Goal: Information Seeking & Learning: Learn about a topic

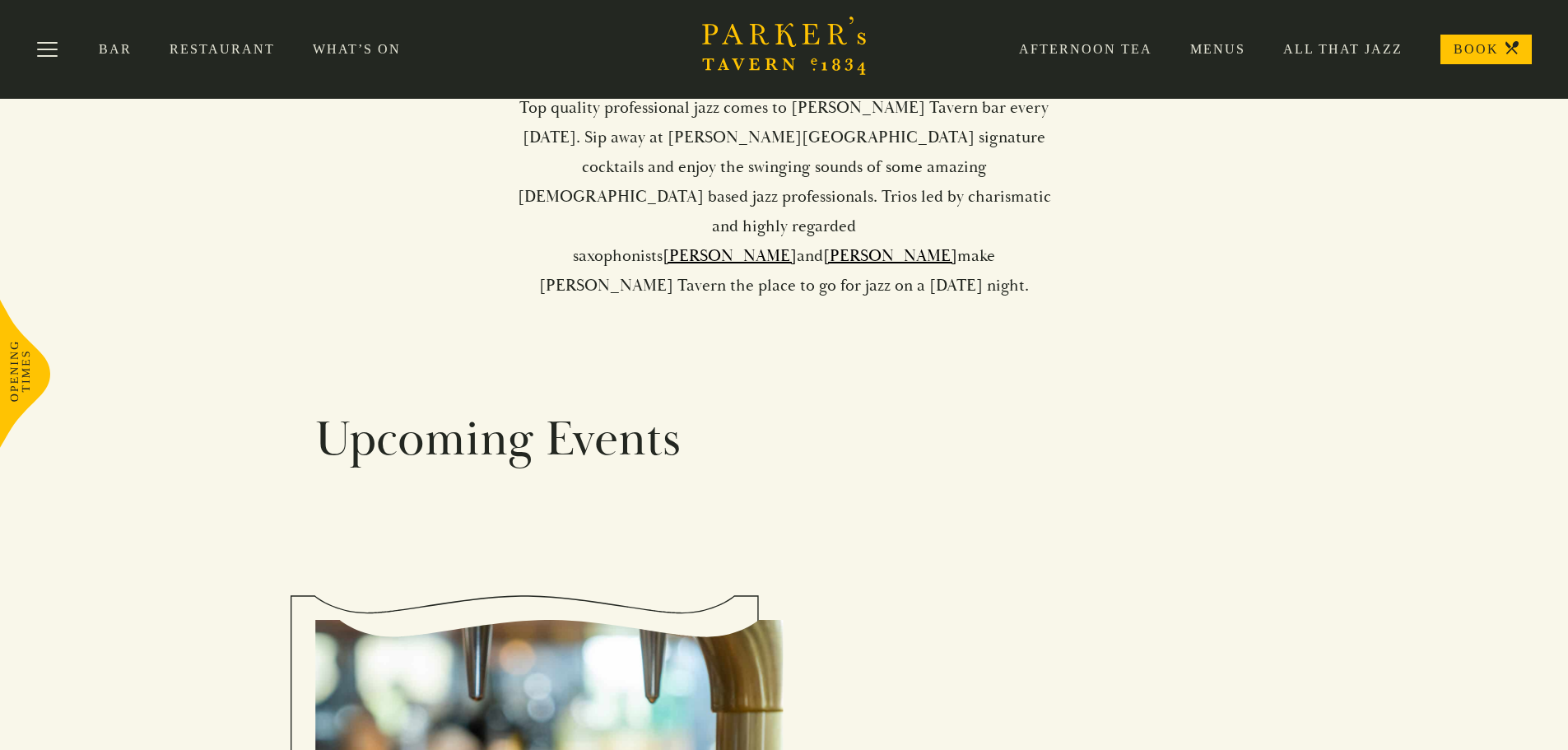
scroll to position [411, 0]
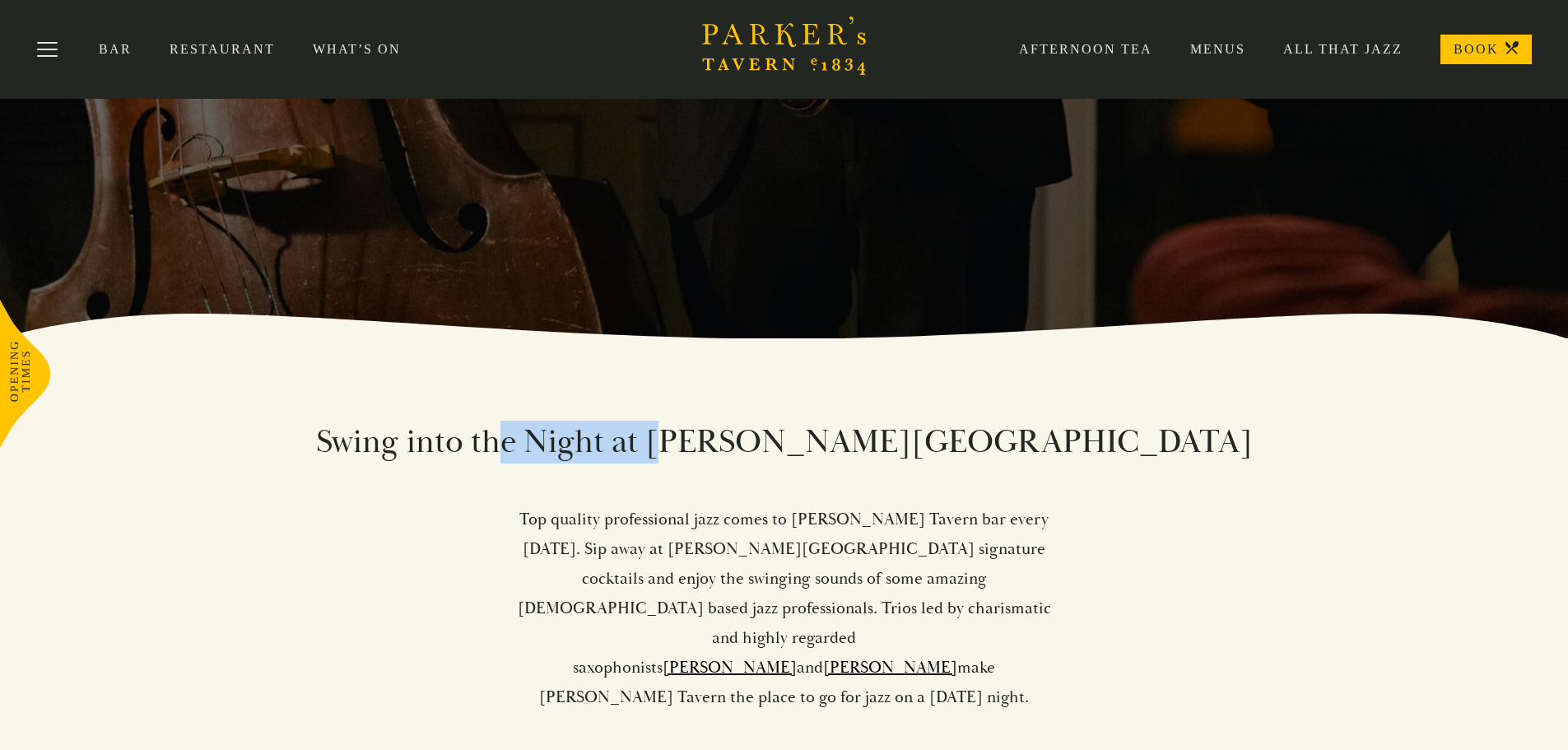
drag, startPoint x: 689, startPoint y: 436, endPoint x: 876, endPoint y: 463, distance: 188.9
click at [867, 462] on h2 "Swing into the Night at Parker’s Tavern" at bounding box center [784, 442] width 938 height 43
click at [876, 463] on div "Swing into the Night at Parker’s Tavern Top quality professional jazz comes to …" at bounding box center [784, 566] width 938 height 291
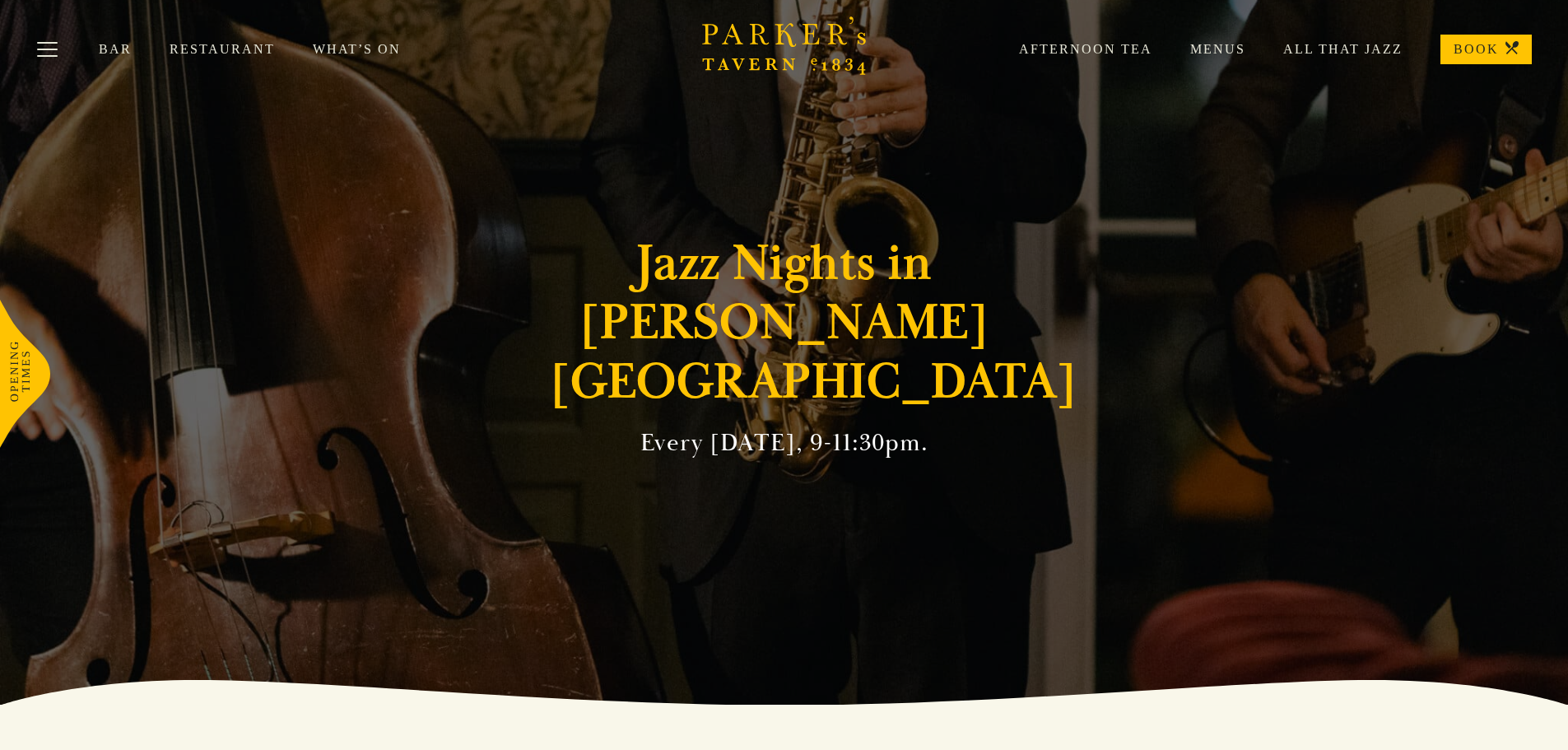
scroll to position [0, 0]
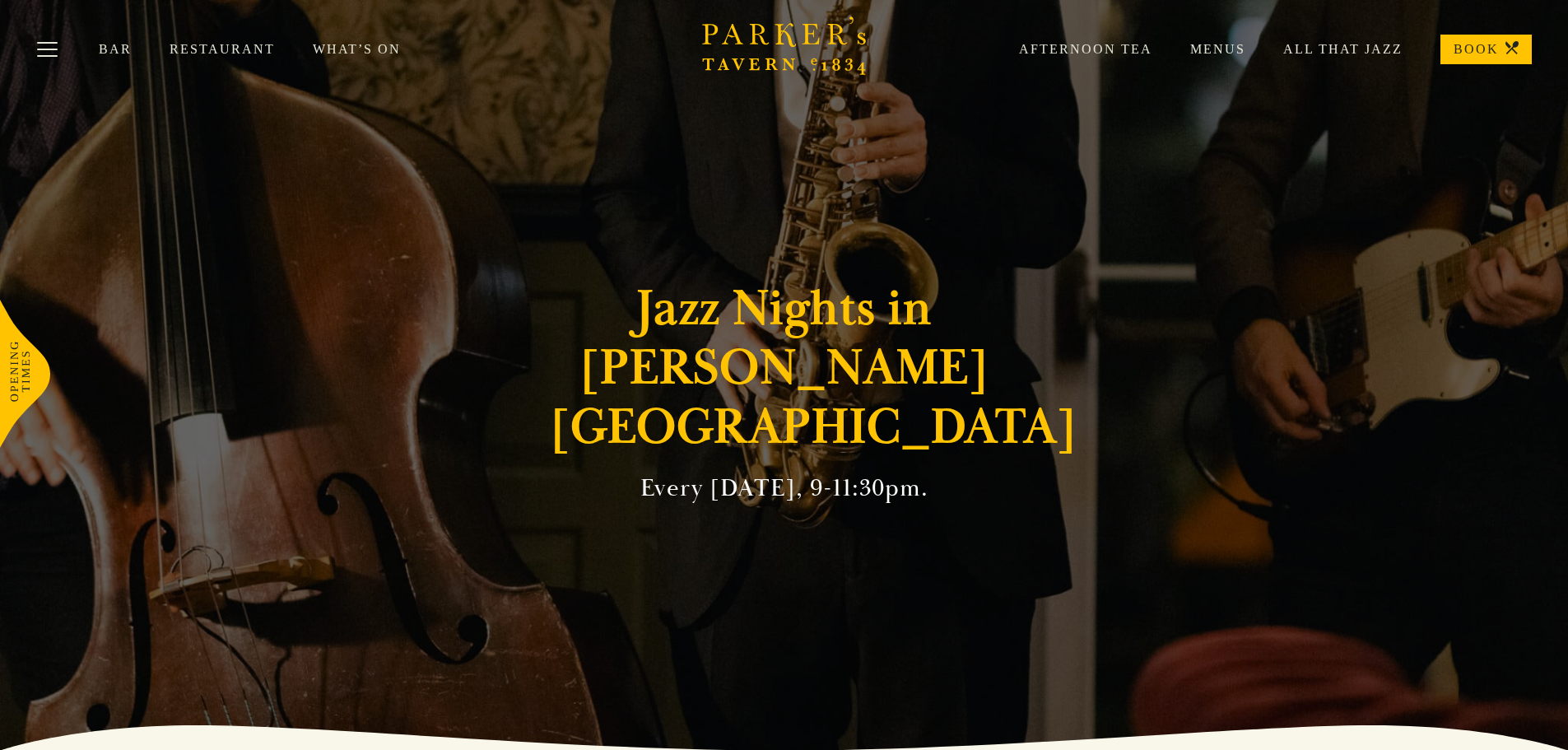
click at [1213, 55] on link "Menus" at bounding box center [1198, 49] width 93 height 17
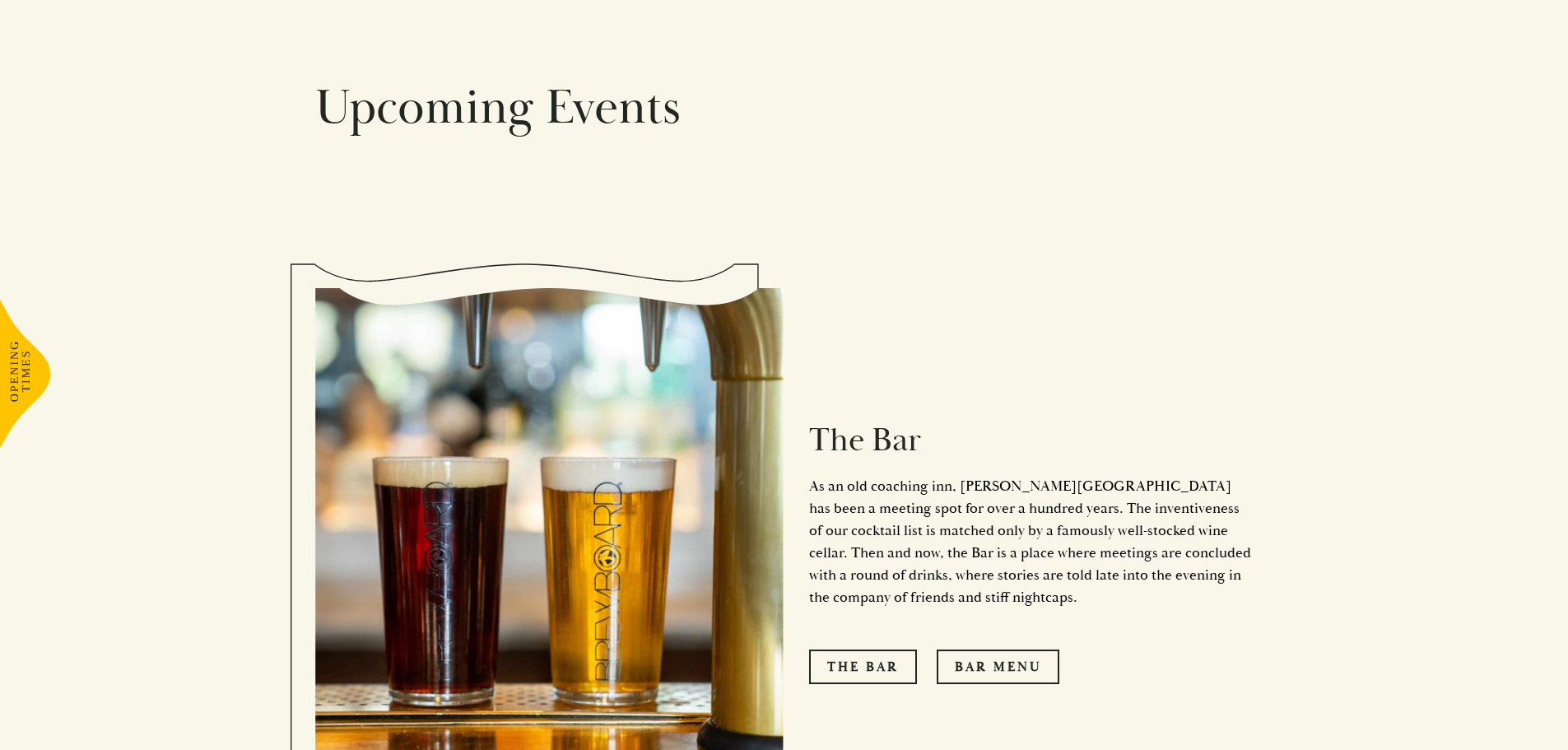
scroll to position [823, 0]
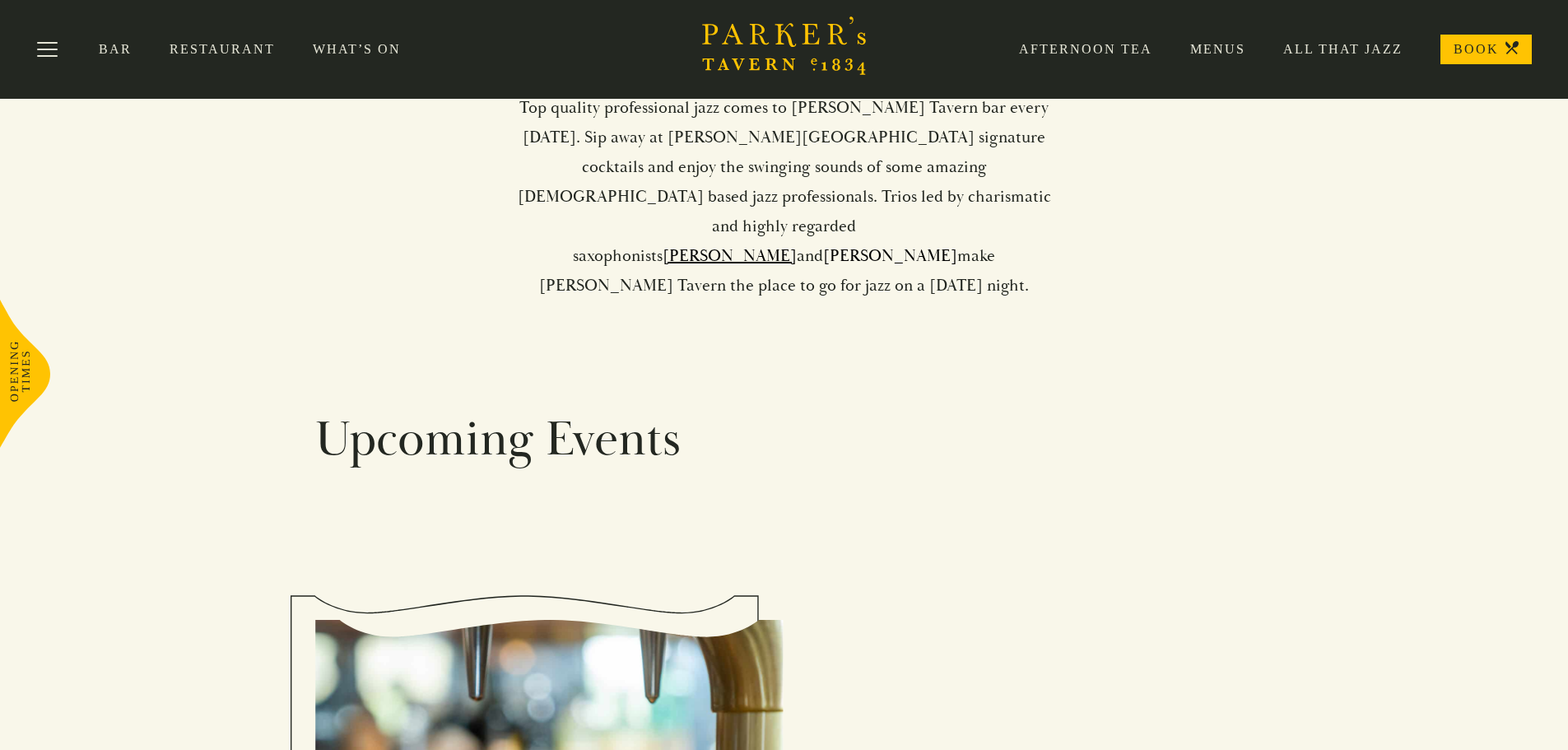
click at [880, 245] on link "Tim Boniface" at bounding box center [890, 255] width 134 height 20
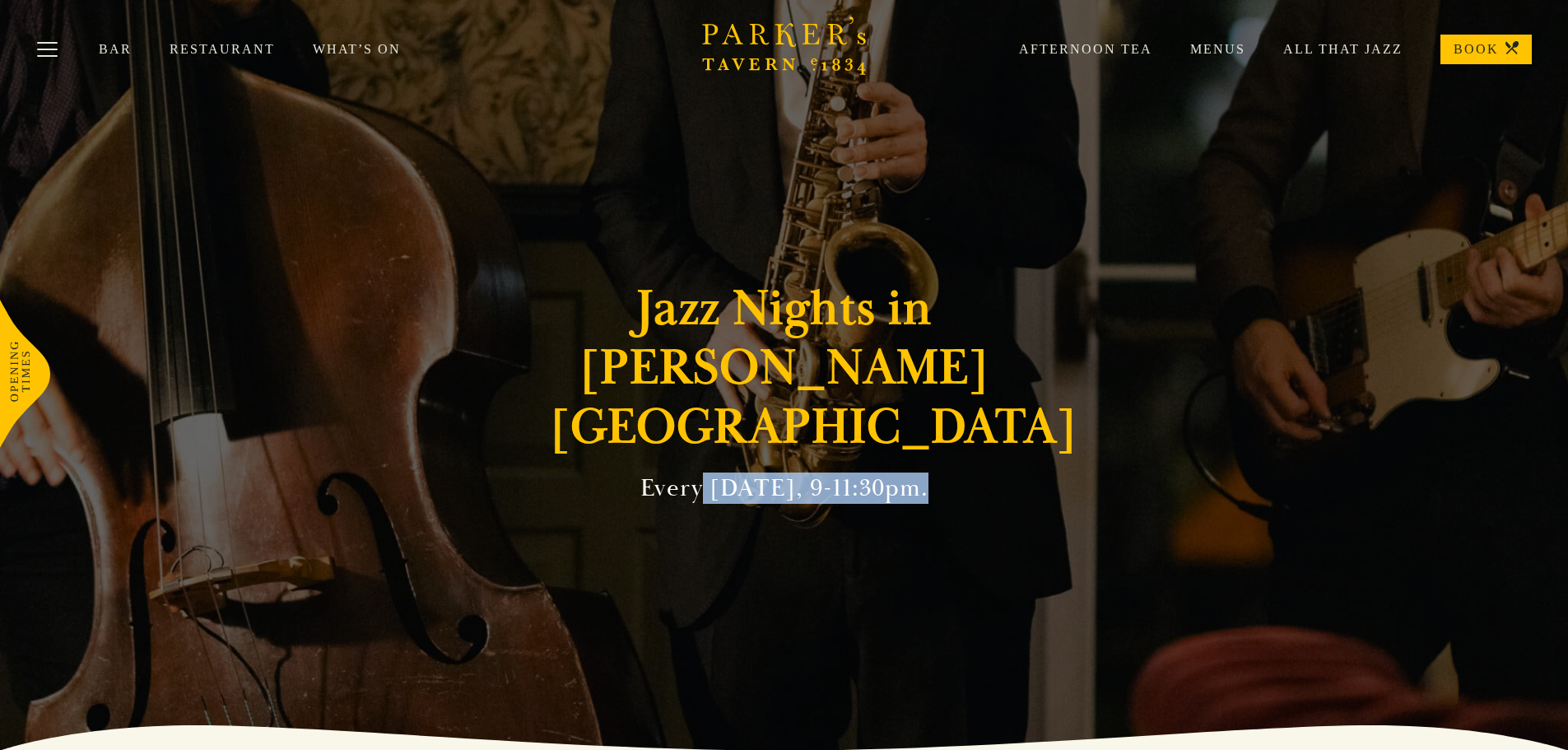
drag, startPoint x: 709, startPoint y: 452, endPoint x: 916, endPoint y: 458, distance: 207.1
click at [916, 473] on h2 "Every Friday, 9-11:30pm." at bounding box center [784, 488] width 288 height 30
drag, startPoint x: 764, startPoint y: 465, endPoint x: 903, endPoint y: 469, distance: 139.1
click at [903, 473] on h2 "Every Friday, 9-11:30pm." at bounding box center [784, 488] width 288 height 30
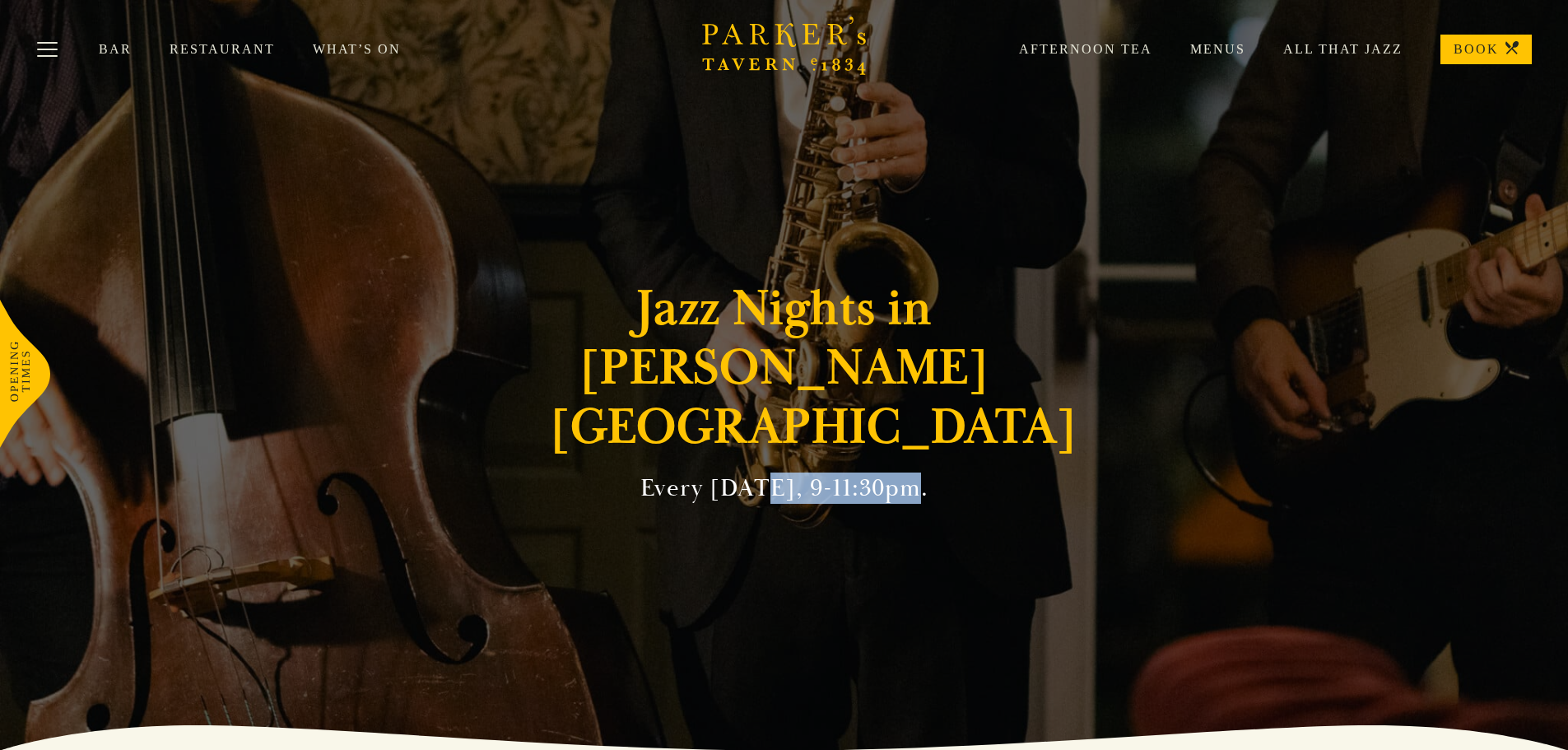
click at [903, 473] on h2 "Every Friday, 9-11:30pm." at bounding box center [784, 488] width 288 height 30
click at [1468, 42] on link "BOOK" at bounding box center [1486, 49] width 92 height 30
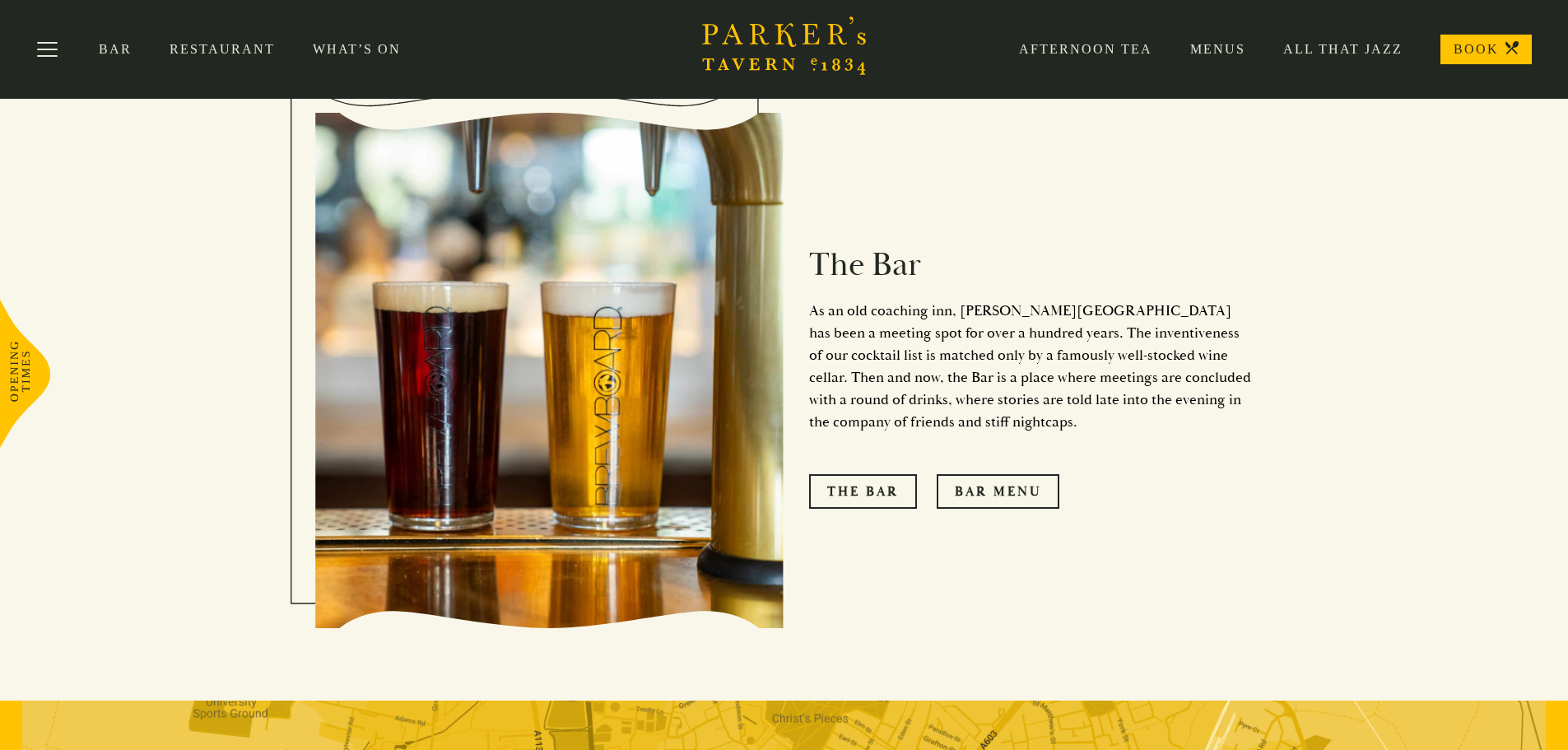
scroll to position [1092, 0]
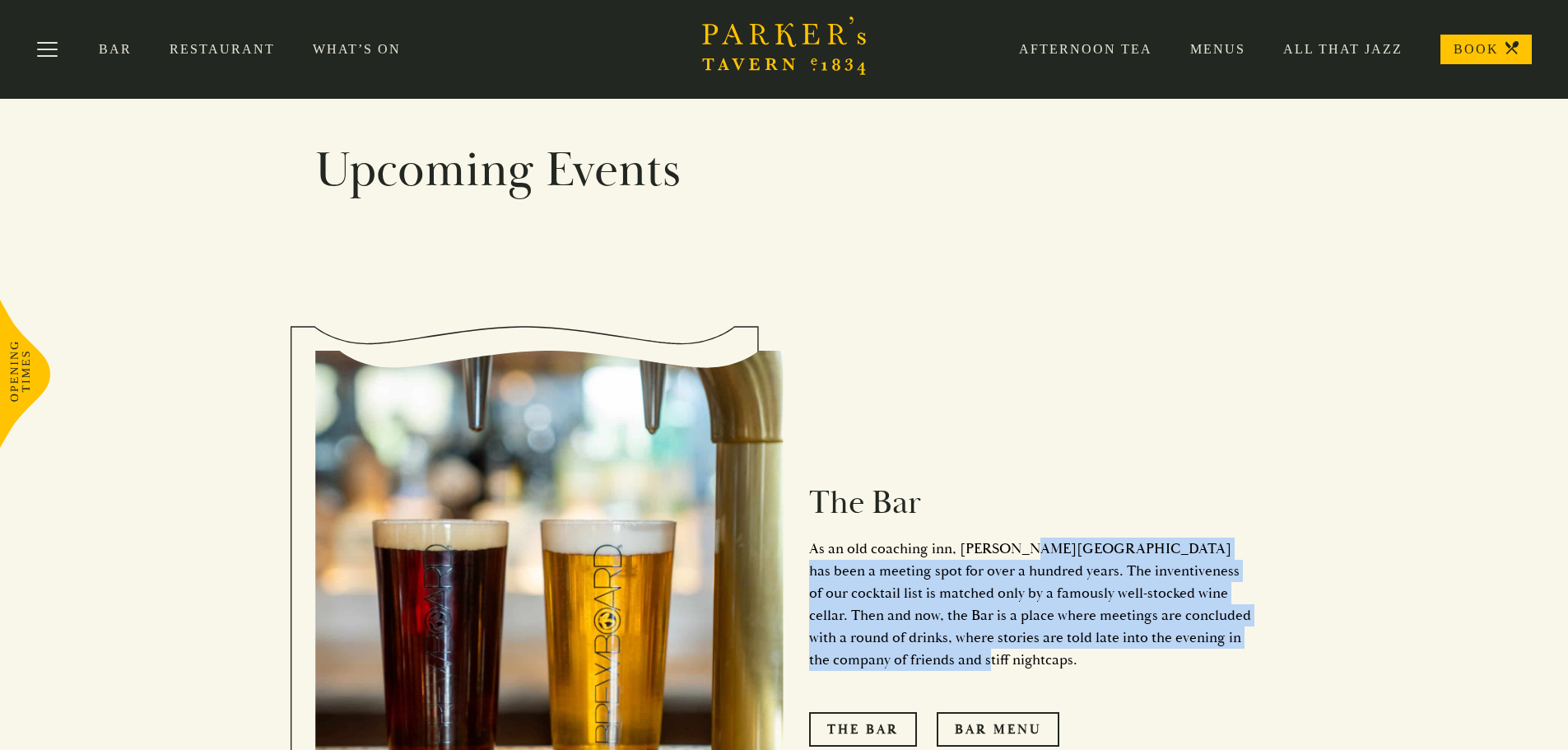
drag, startPoint x: 1014, startPoint y: 493, endPoint x: 1200, endPoint y: 606, distance: 217.6
click at [1200, 606] on p "As an old coaching inn, Parker’s Tavern has been a meeting spot for over a hund…" at bounding box center [1032, 604] width 445 height 133
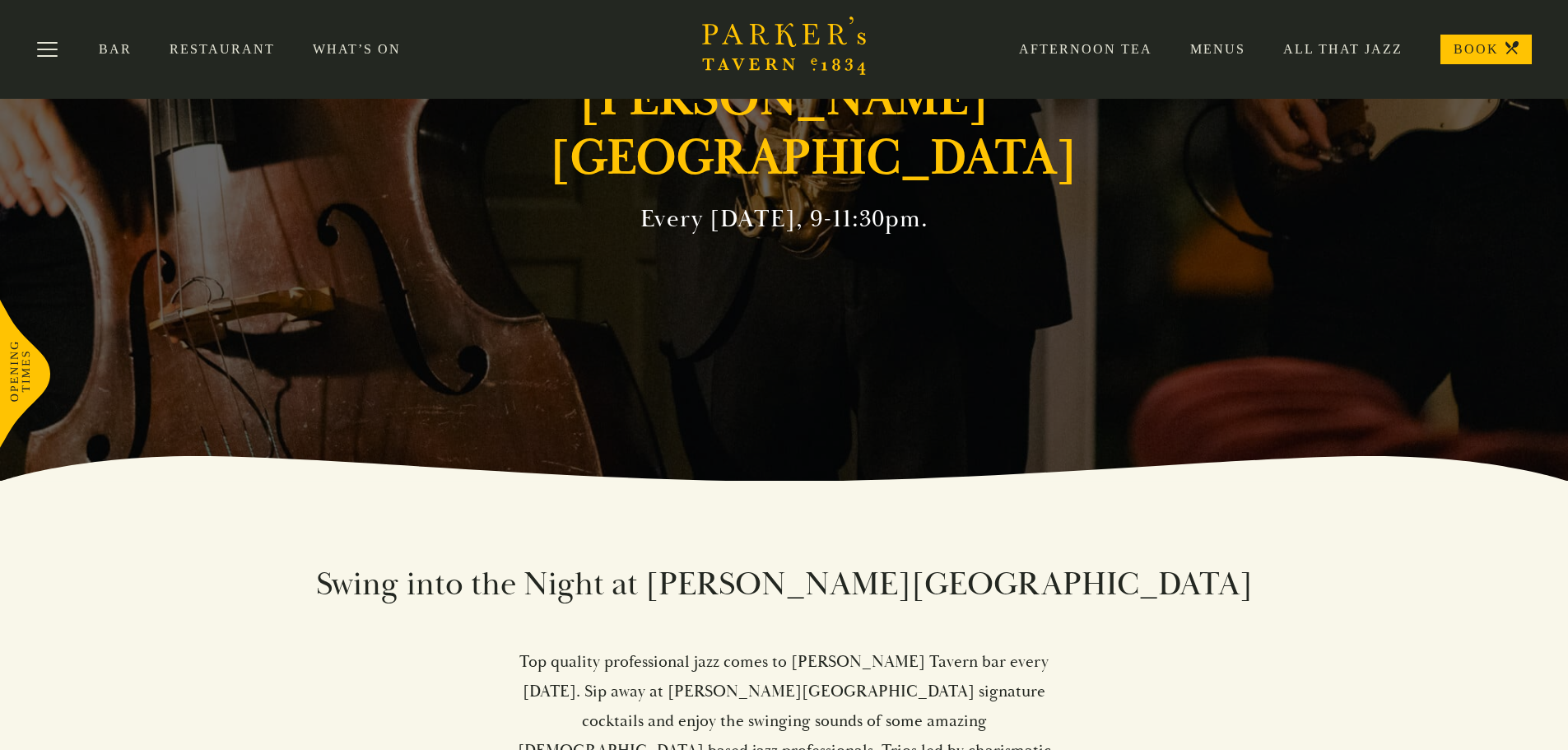
scroll to position [0, 0]
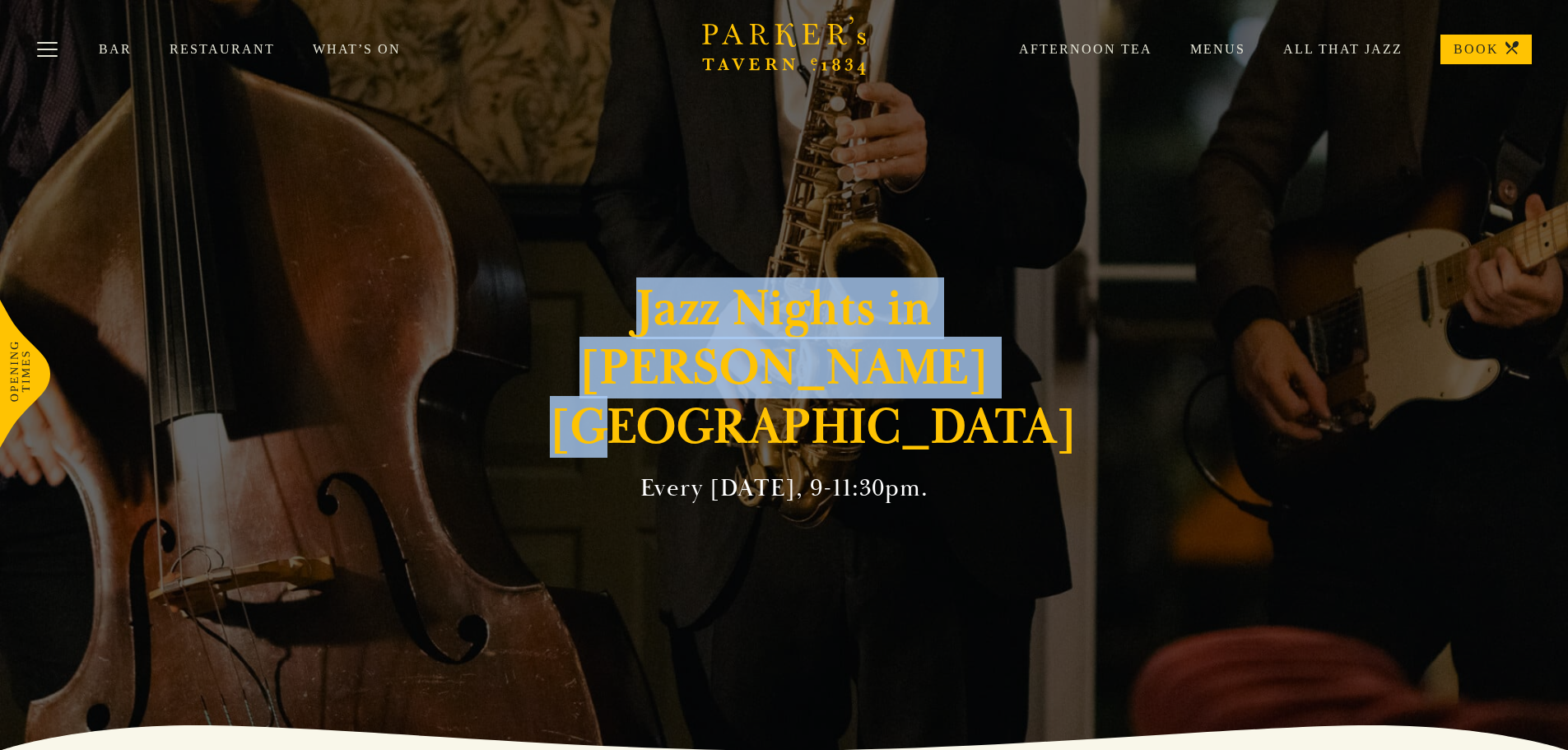
drag, startPoint x: 651, startPoint y: 341, endPoint x: 1053, endPoint y: 556, distance: 455.9
click at [1053, 556] on div "Jazz Nights in Parker's Tavern Every Friday, 9-11:30pm." at bounding box center [784, 375] width 987 height 750
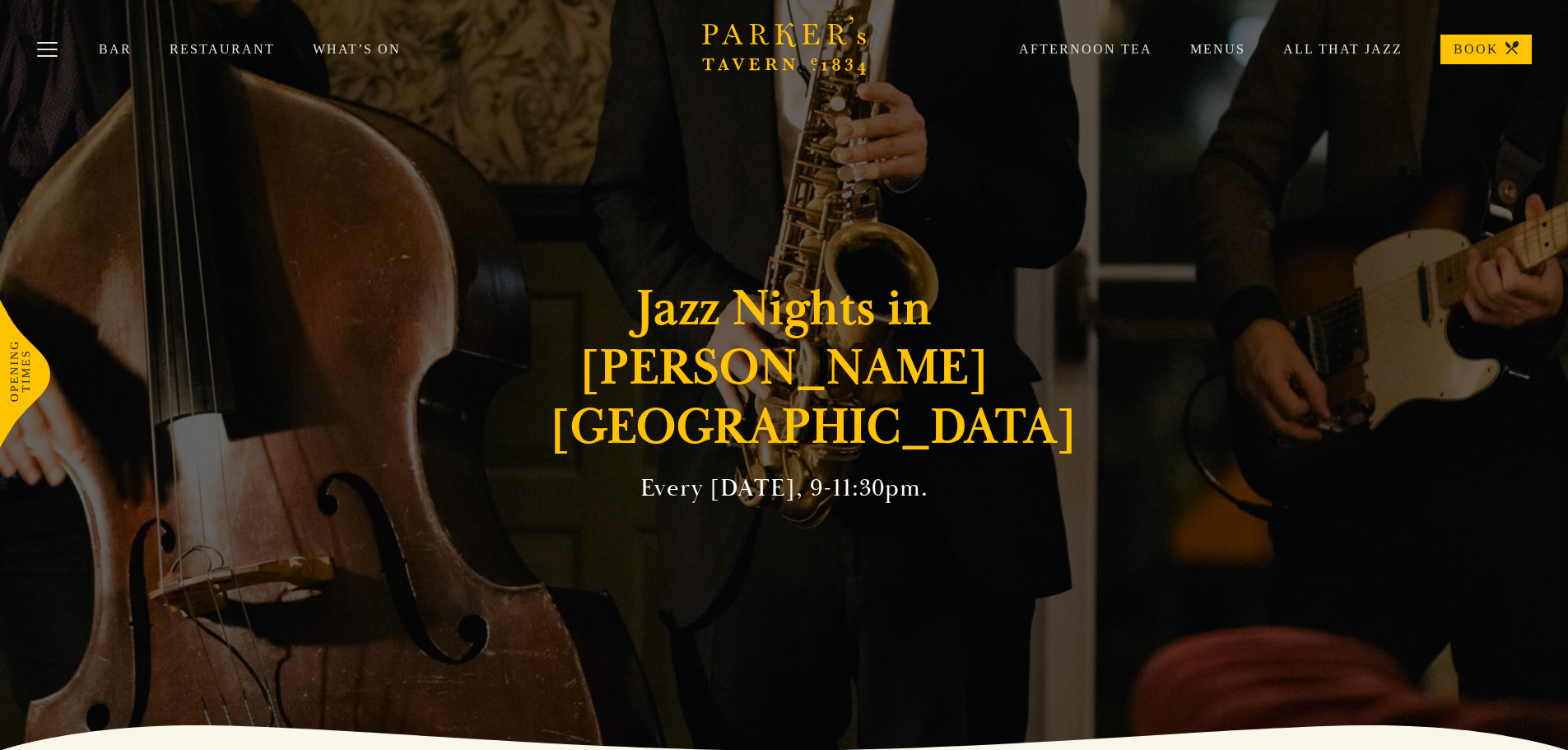
click at [362, 51] on link "What’s On" at bounding box center [375, 49] width 126 height 17
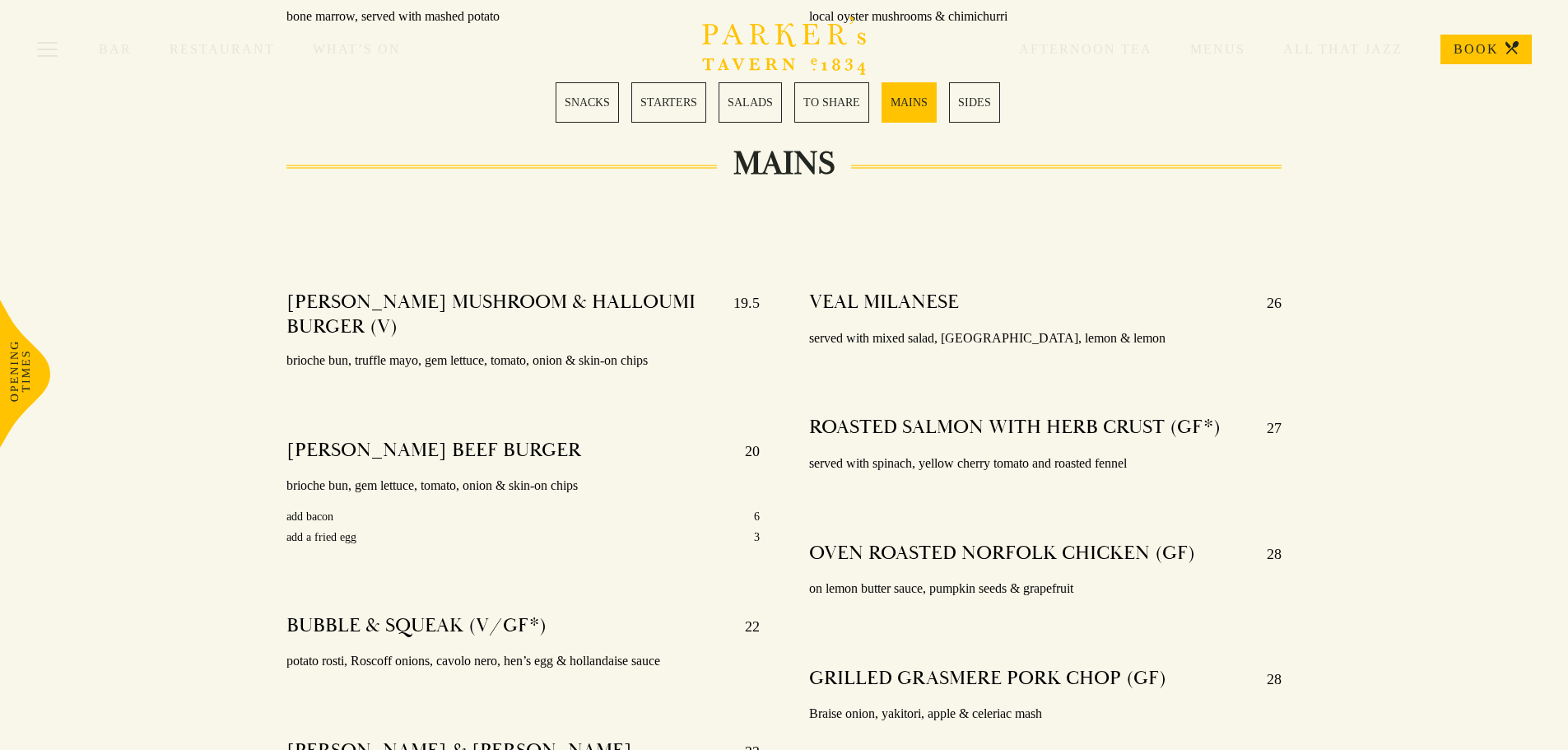
scroll to position [2824, 0]
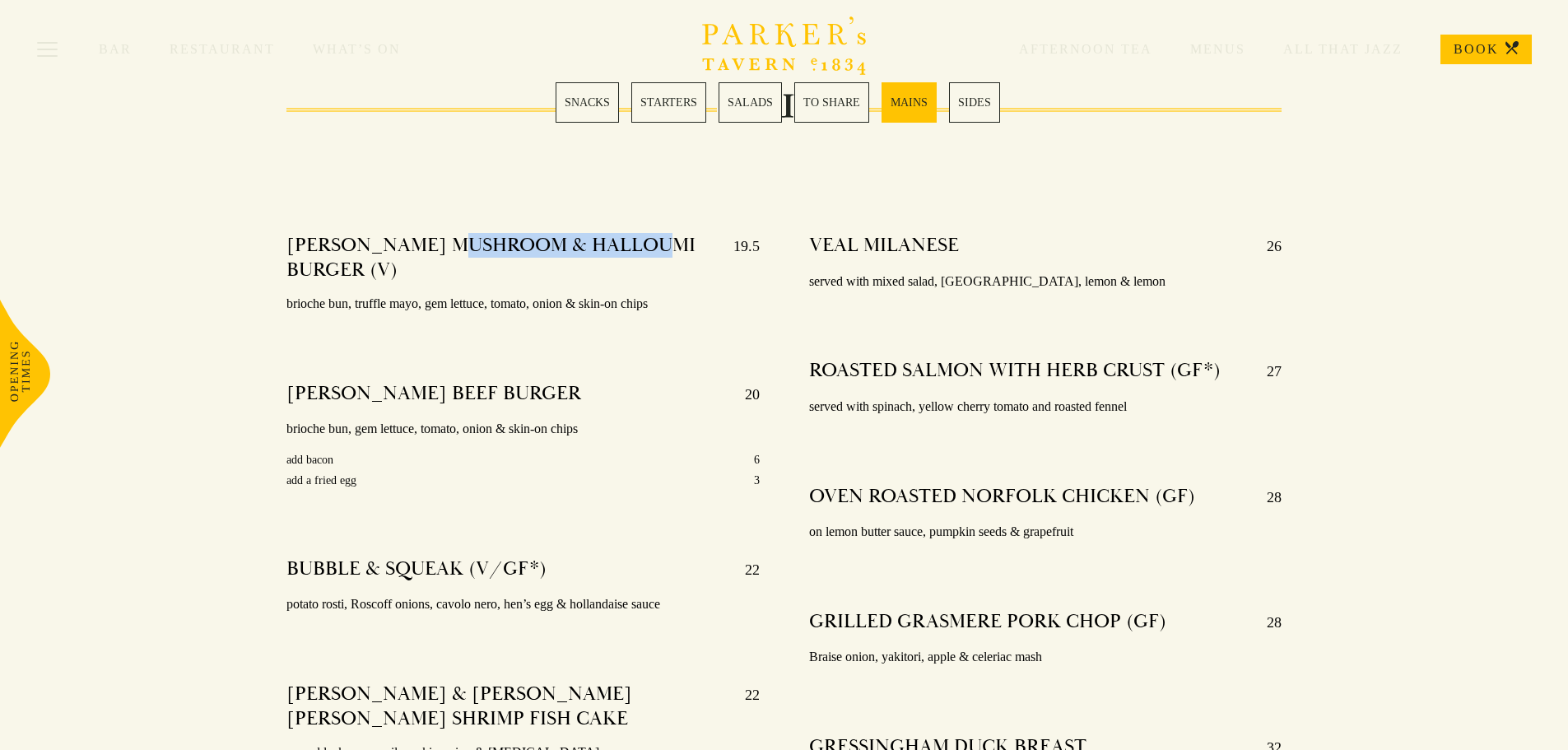
drag, startPoint x: 467, startPoint y: 224, endPoint x: 659, endPoint y: 227, distance: 192.0
click at [659, 233] on h4 "[PERSON_NAME] MUSHROOM & HALLOUMI BURGER (V)" at bounding box center [502, 258] width 431 height 49
click at [668, 259] on h4 "[PERSON_NAME] MUSHROOM & HALLOUMI BURGER (V)" at bounding box center [502, 258] width 431 height 49
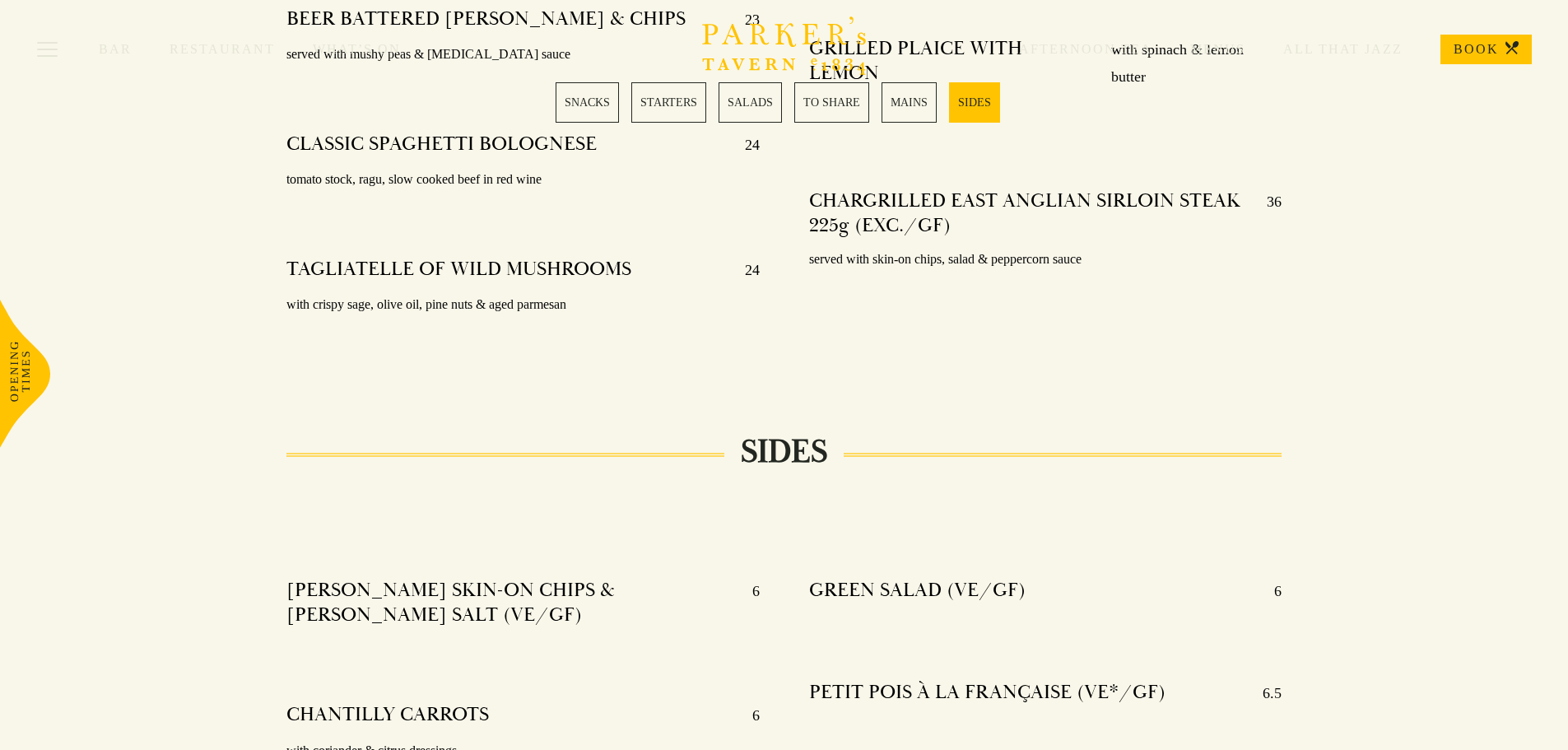
scroll to position [3236, 0]
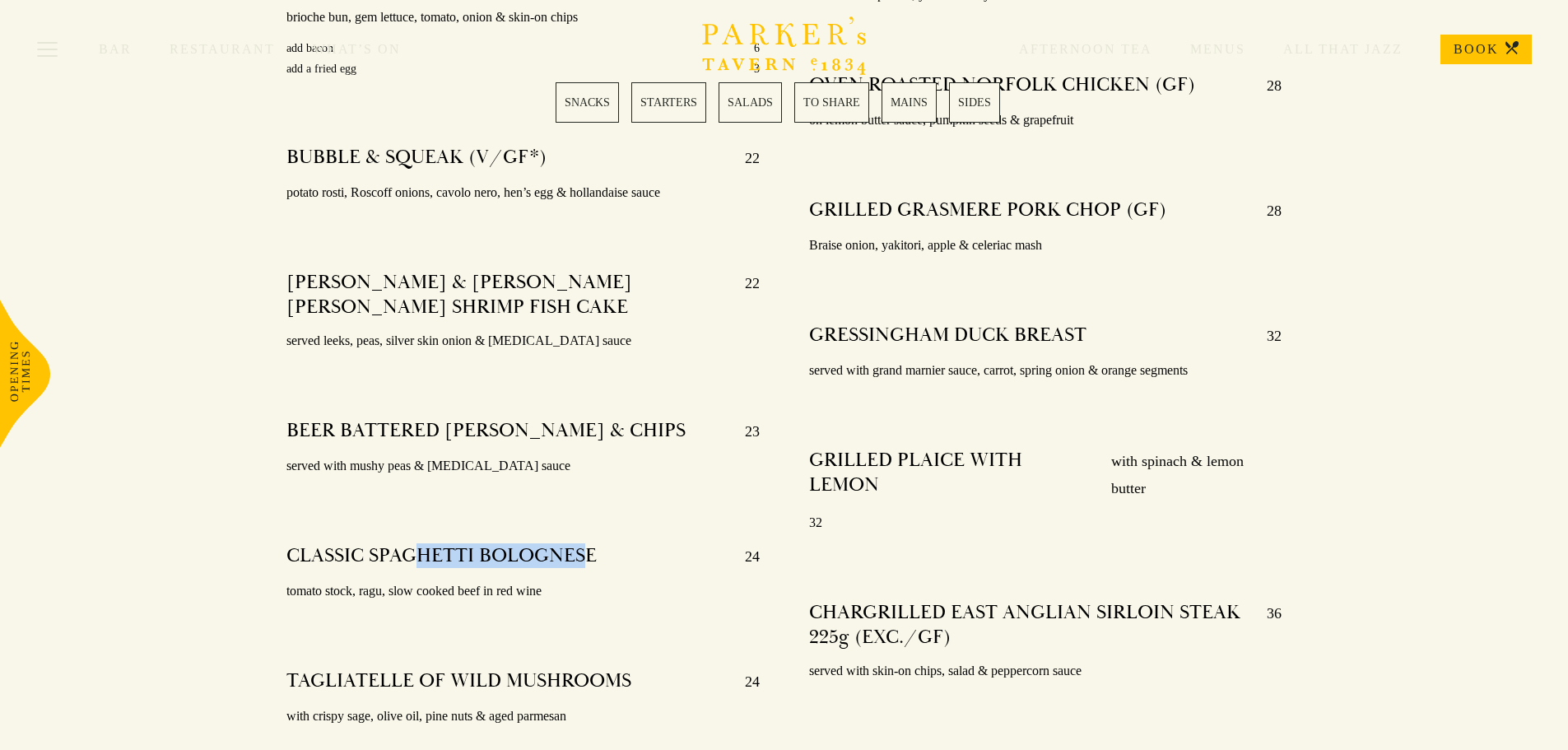
drag, startPoint x: 418, startPoint y: 545, endPoint x: 581, endPoint y: 536, distance: 163.2
click at [581, 544] on h4 "CLASSIC SPAGHETTI BOLOGNESE" at bounding box center [442, 557] width 311 height 26
click at [647, 544] on div "CLASSIC SPAGHETTI BOLOGNESE 24" at bounding box center [523, 557] width 473 height 26
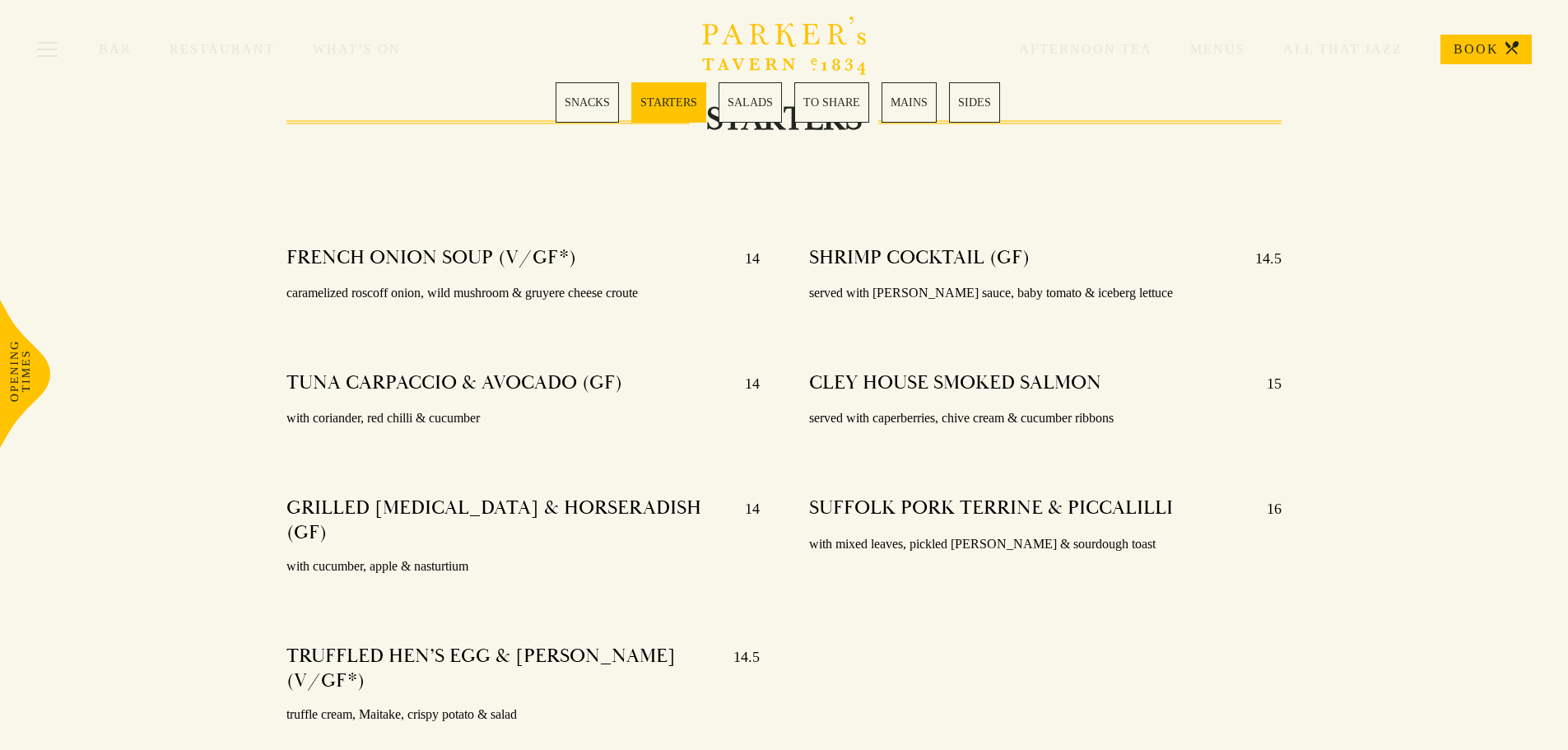
scroll to position [0, 0]
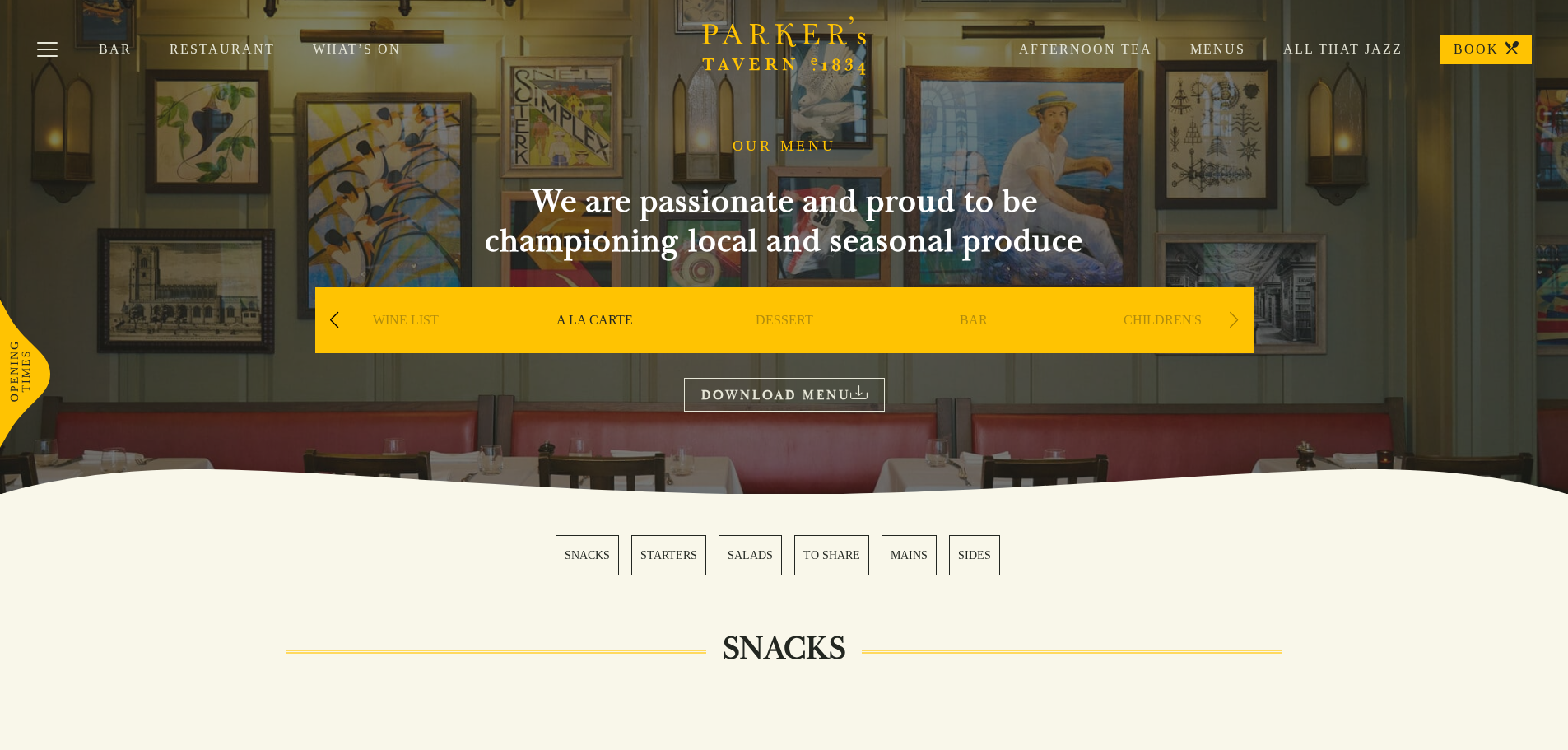
click at [337, 322] on div "Previous slide" at bounding box center [334, 319] width 22 height 36
click at [425, 326] on link "[DATE] LUNCH" at bounding box center [405, 345] width 93 height 66
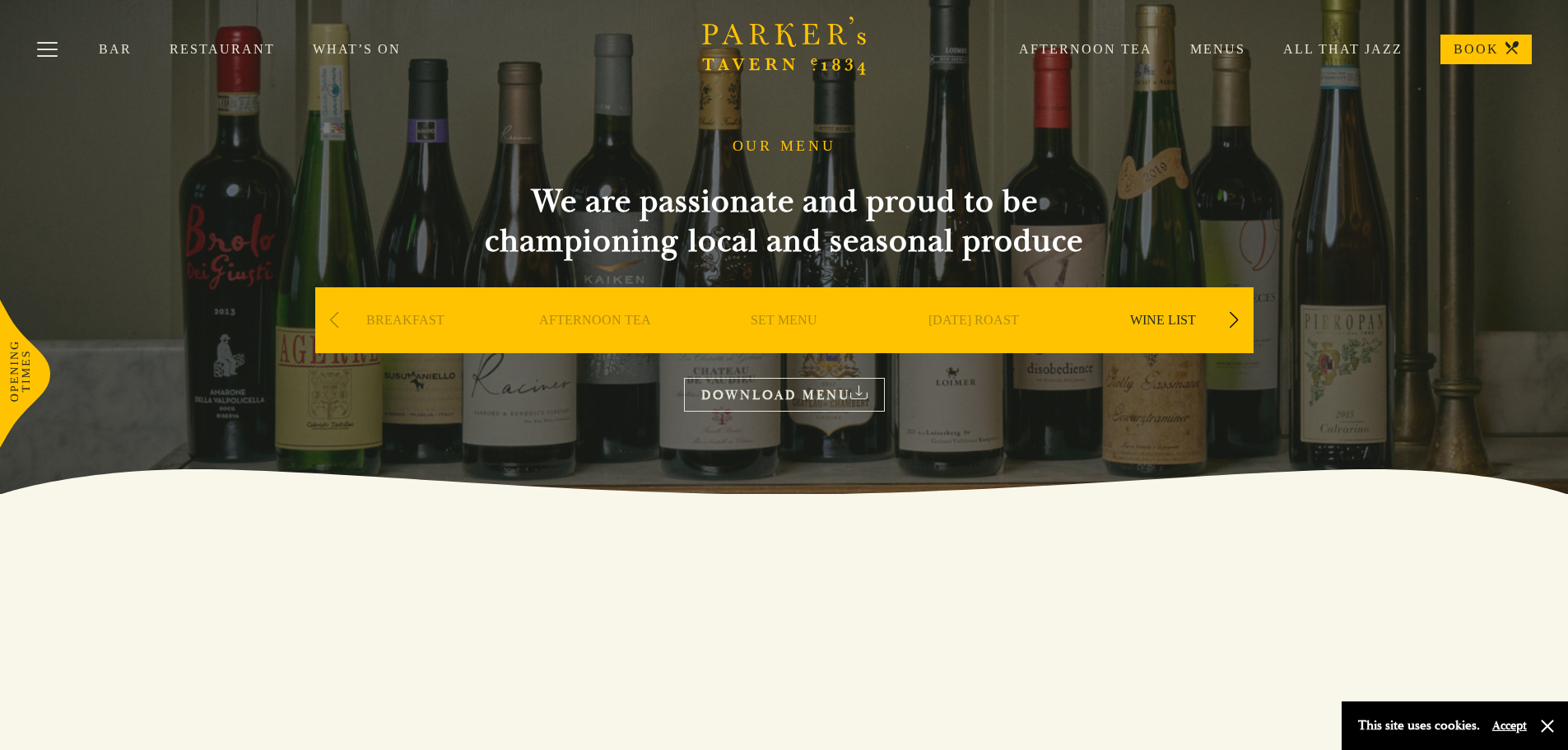
click at [807, 389] on link "DOWNLOAD MENU" at bounding box center [784, 394] width 201 height 34
click at [1546, 725] on button "button" at bounding box center [1547, 725] width 17 height 17
click at [776, 317] on link "SET MENU" at bounding box center [784, 345] width 67 height 66
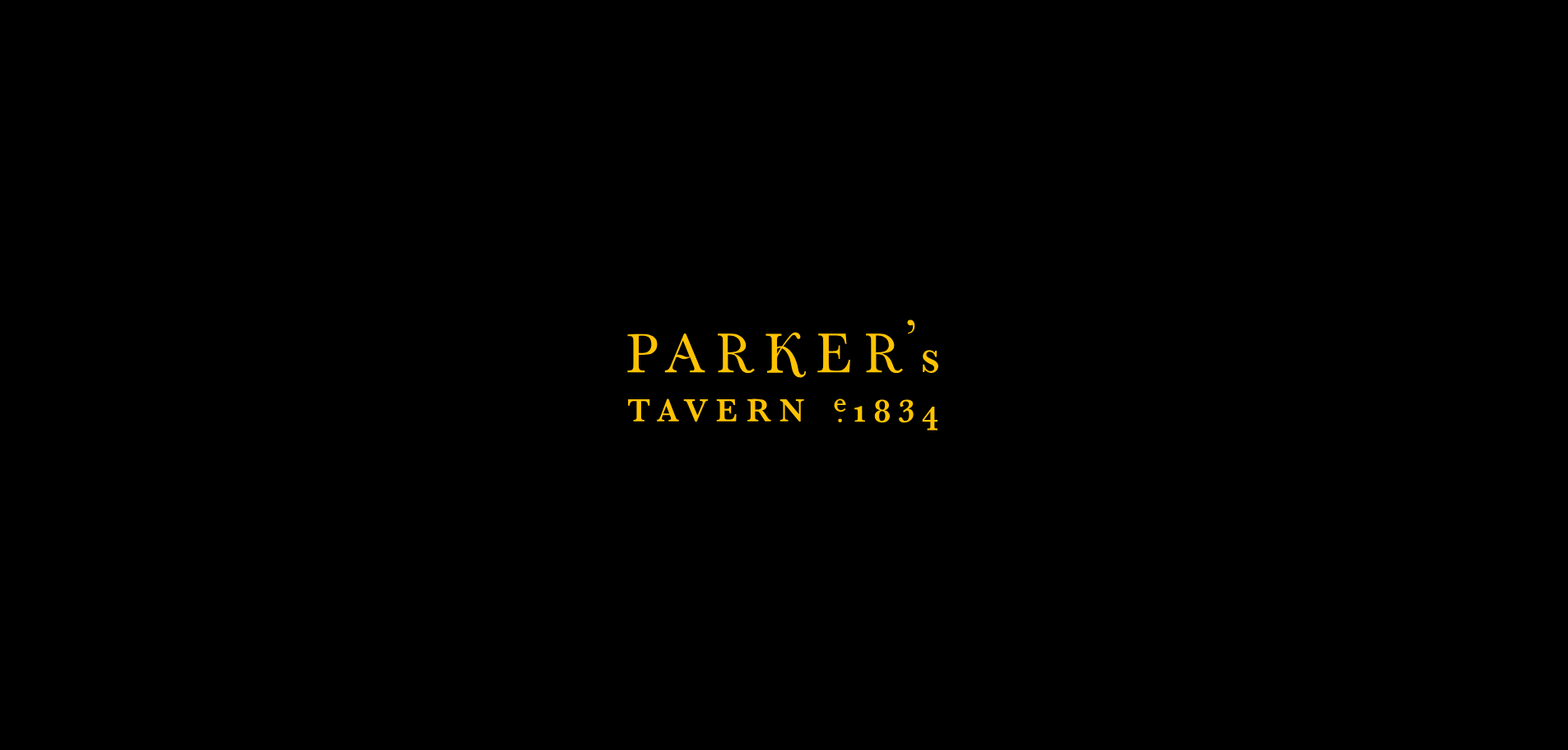
scroll to position [759, 0]
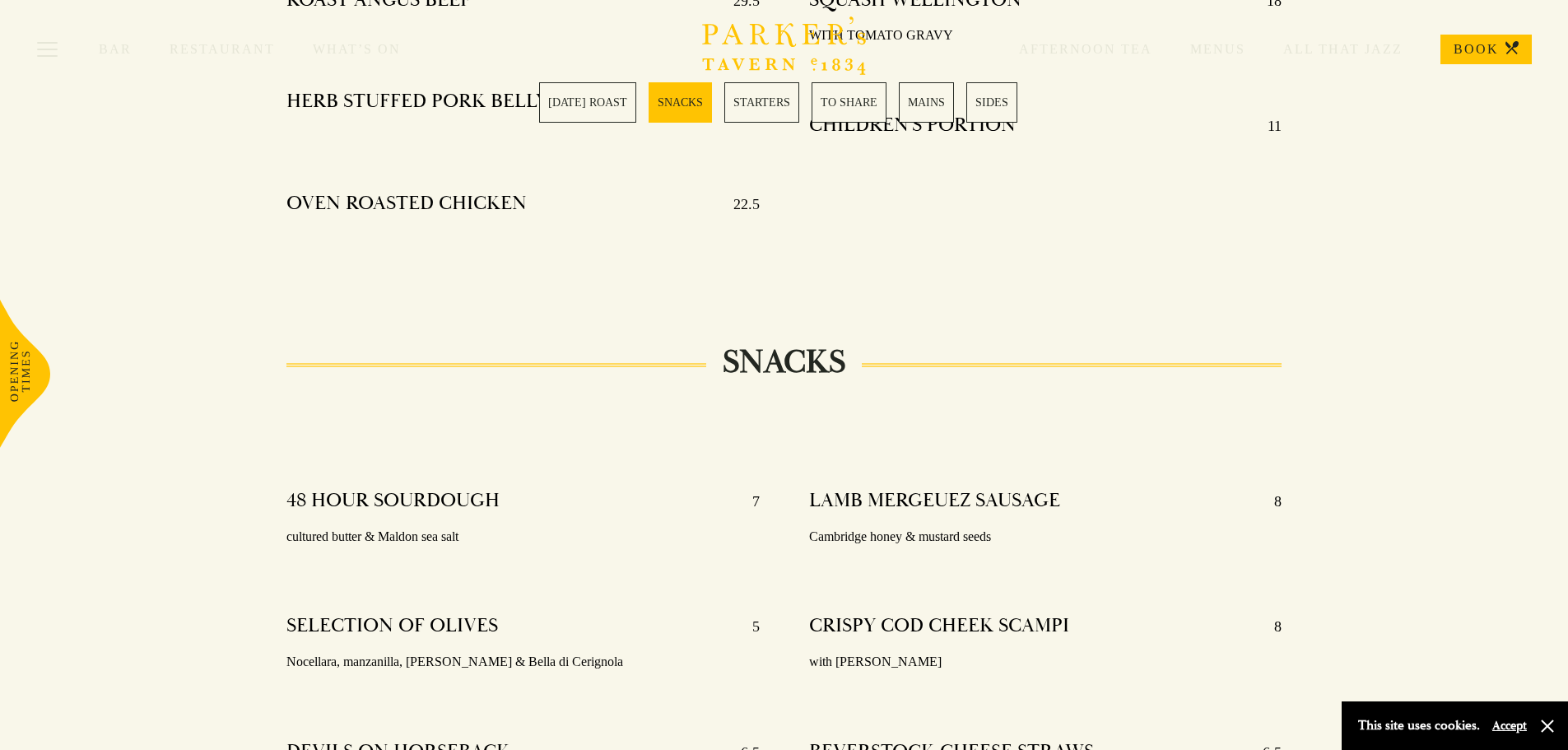
scroll to position [411, 0]
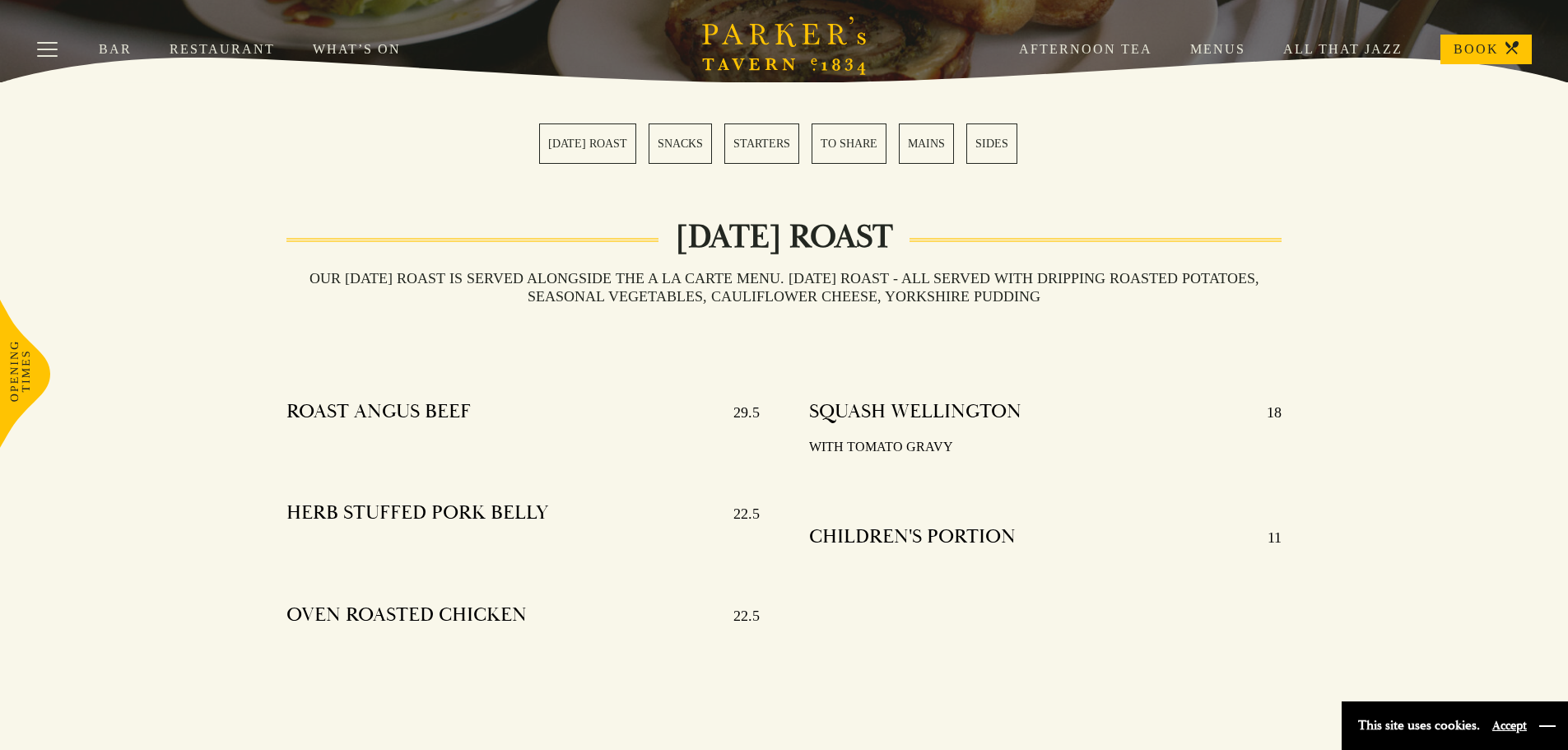
click at [1546, 732] on button "button" at bounding box center [1547, 725] width 17 height 17
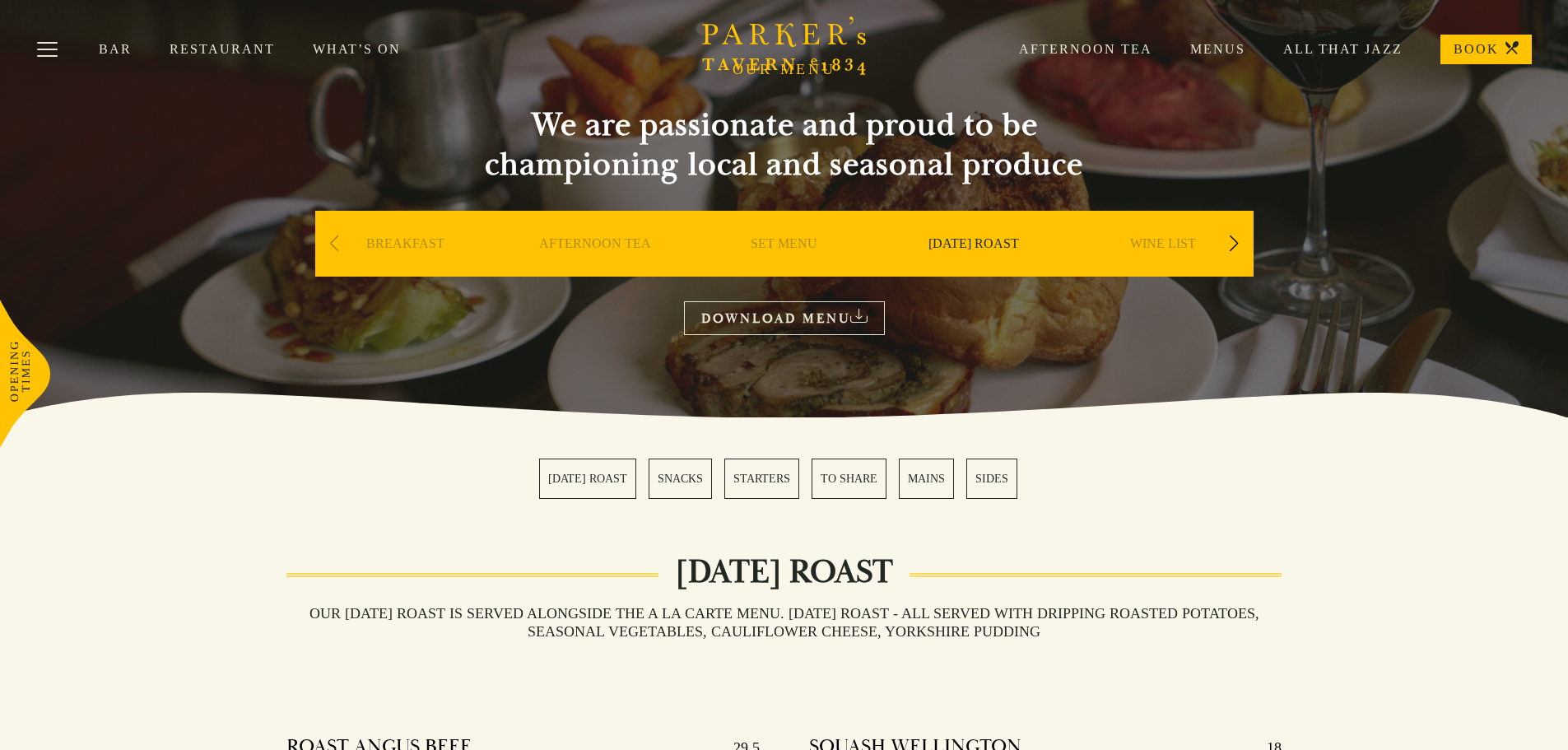
scroll to position [0, 0]
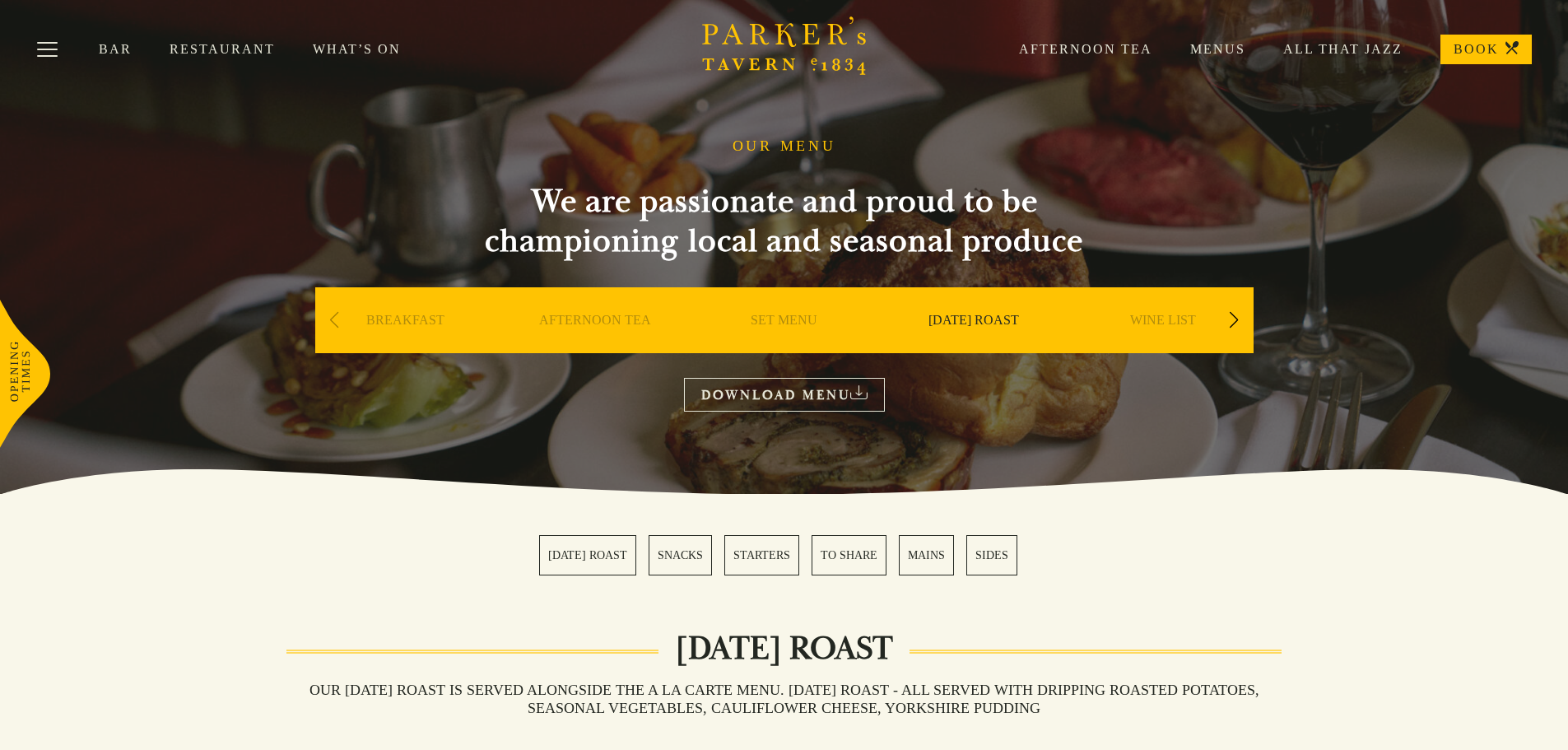
drag, startPoint x: 515, startPoint y: 535, endPoint x: 1213, endPoint y: 566, distance: 698.7
click at [1213, 566] on section "SUNDAY ROAST SNACKS STARTERS TO SHARE MAINS SIDES" at bounding box center [784, 555] width 1568 height 123
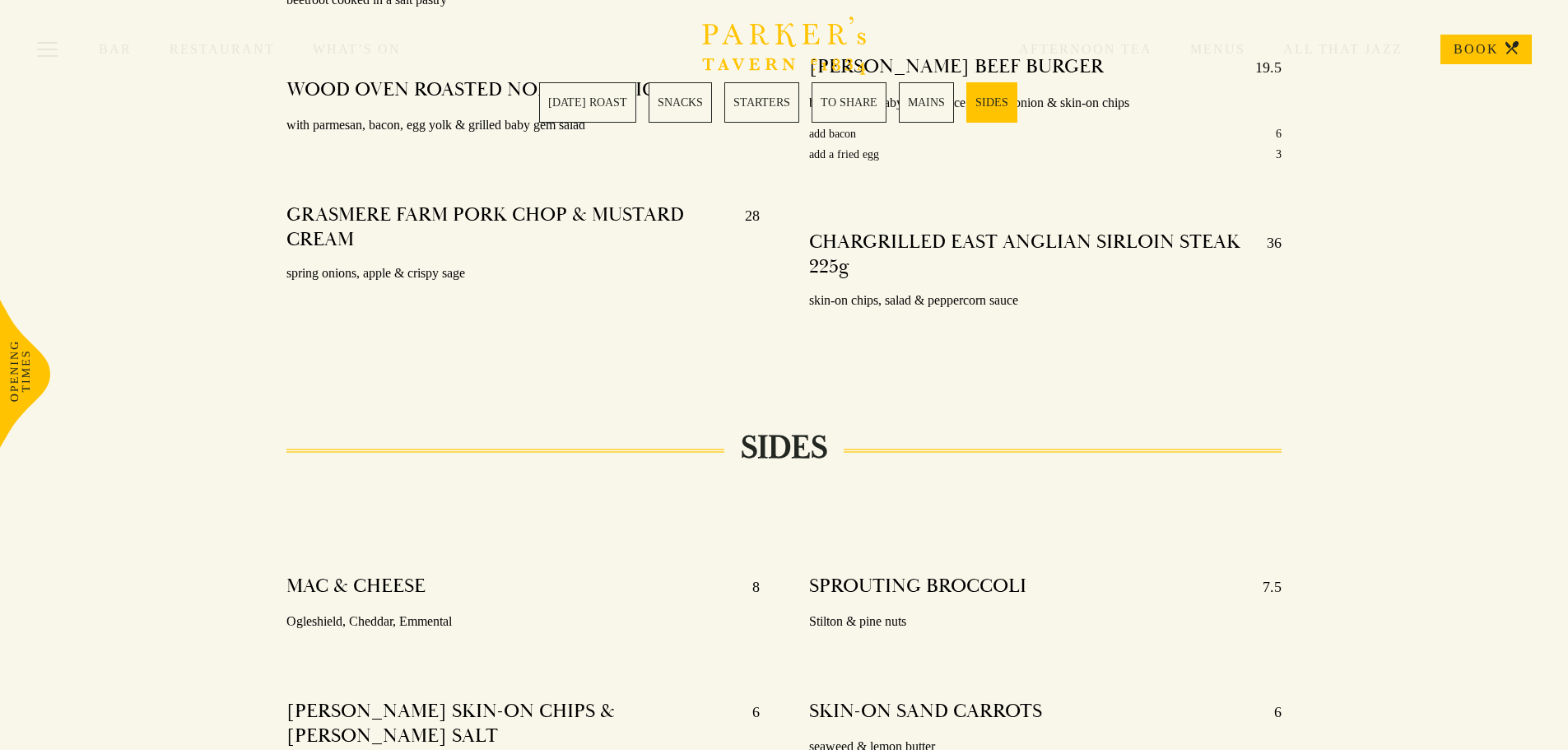
scroll to position [4457, 0]
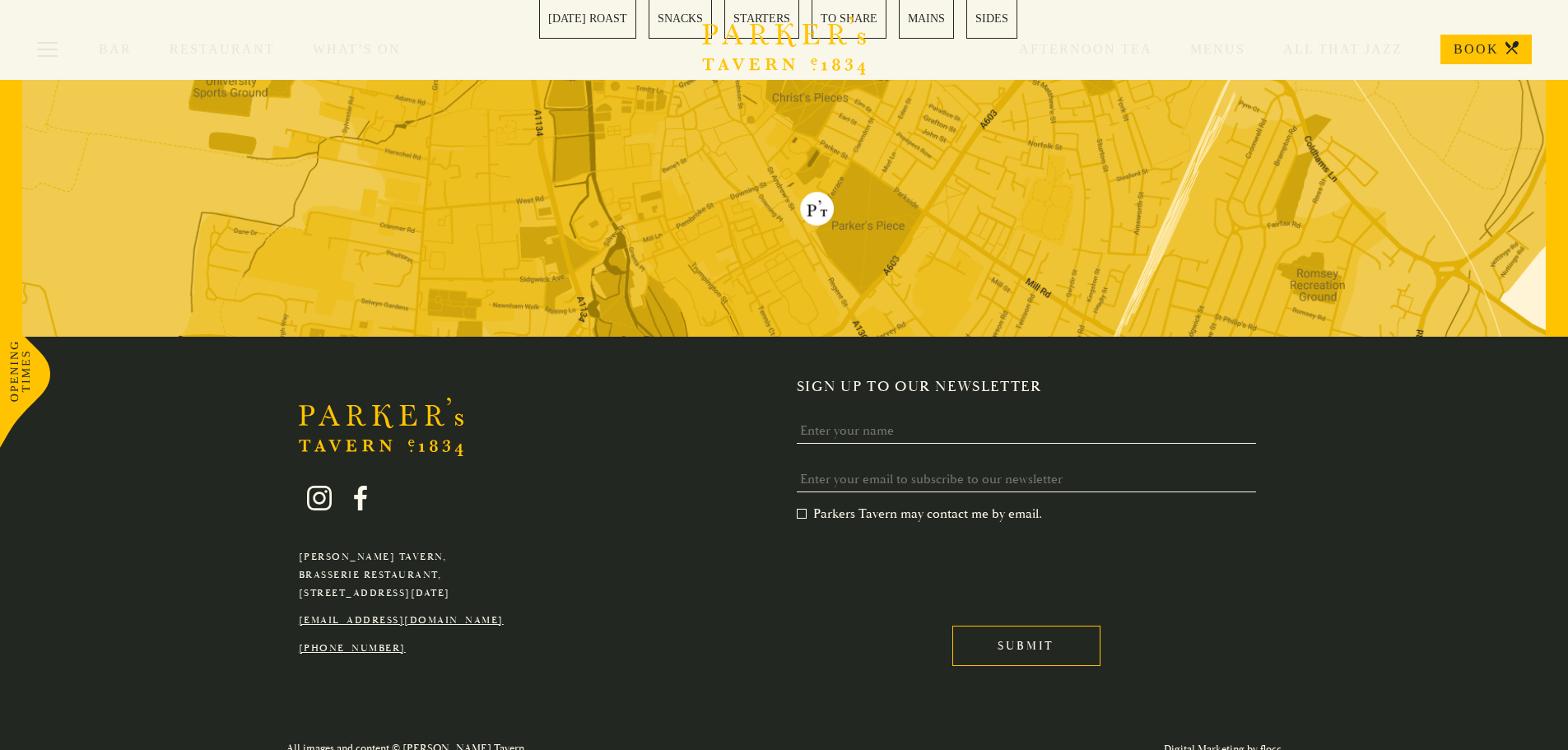
drag, startPoint x: 516, startPoint y: 568, endPoint x: 190, endPoint y: 519, distance: 329.7
click at [190, 519] on div "Parker's Tavern, Brasserie Restaurant, Regent Street, Cambridge, CB2 1AD hello@…" at bounding box center [784, 533] width 1568 height 393
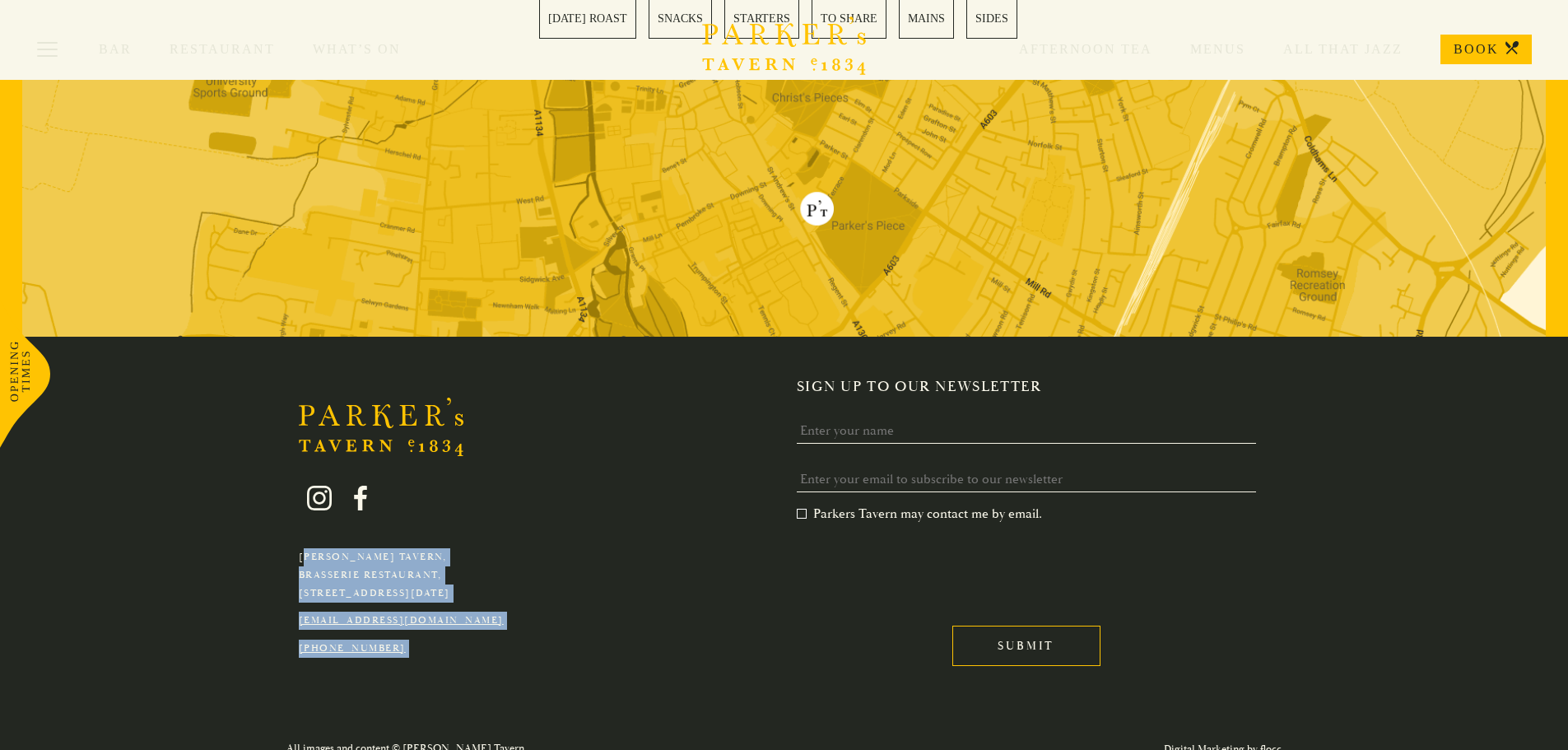
drag, startPoint x: 190, startPoint y: 519, endPoint x: 567, endPoint y: 641, distance: 396.2
click at [567, 641] on div "Parker's Tavern, Brasserie Restaurant, Regent Street, Cambridge, CB2 1AD hello@…" at bounding box center [784, 533] width 1568 height 393
click at [567, 641] on div "Parker's Tavern, Brasserie Restaurant, Regent Street, Cambridge, CB2 1AD hello@…" at bounding box center [784, 533] width 1152 height 311
drag, startPoint x: 567, startPoint y: 641, endPoint x: 249, endPoint y: 514, distance: 342.4
click at [249, 514] on div "Parker's Tavern, Brasserie Restaurant, Regent Street, Cambridge, CB2 1AD hello@…" at bounding box center [784, 533] width 1152 height 311
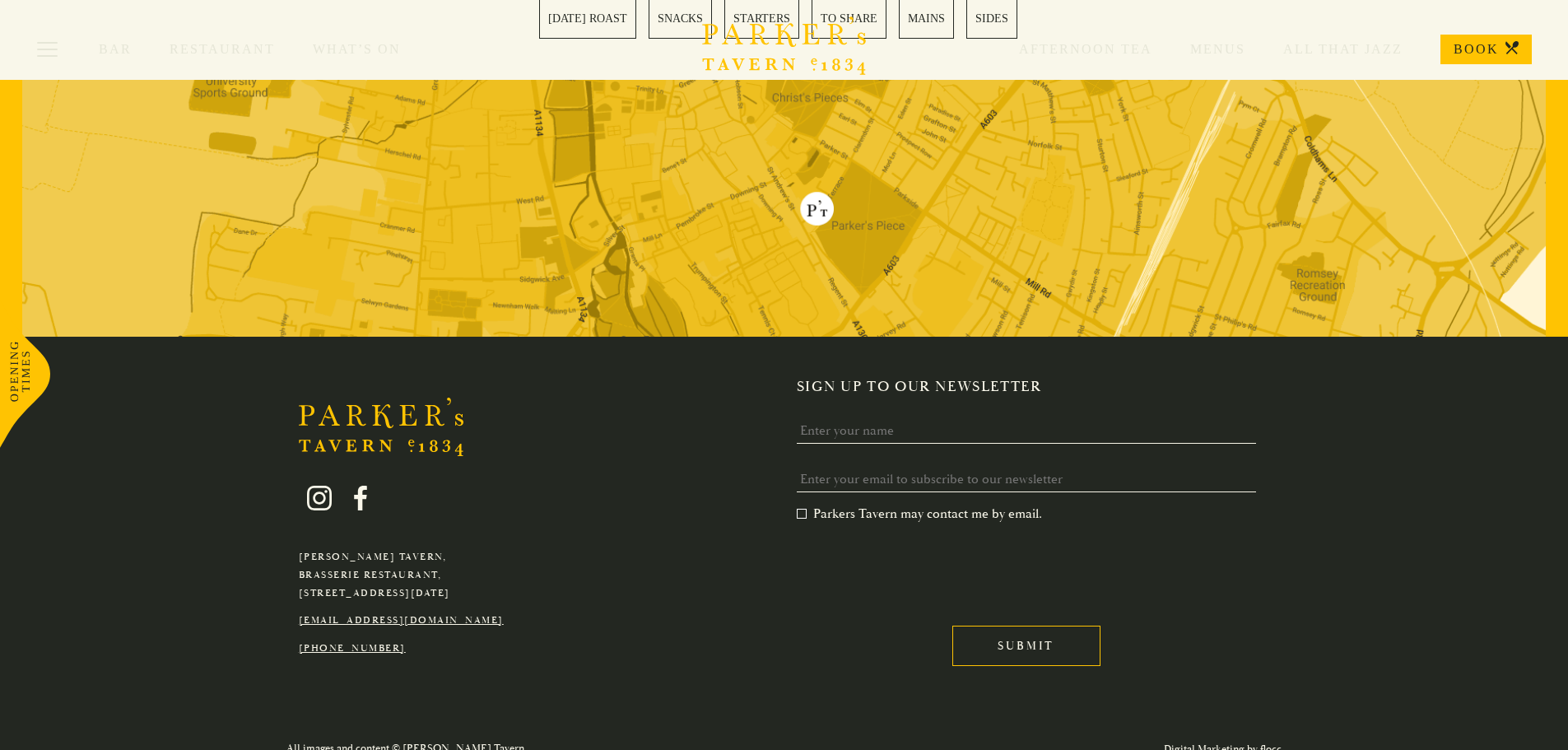
click at [249, 514] on div "Parker's Tavern, Brasserie Restaurant, Regent Street, Cambridge, CB2 1AD hello@…" at bounding box center [784, 533] width 1152 height 311
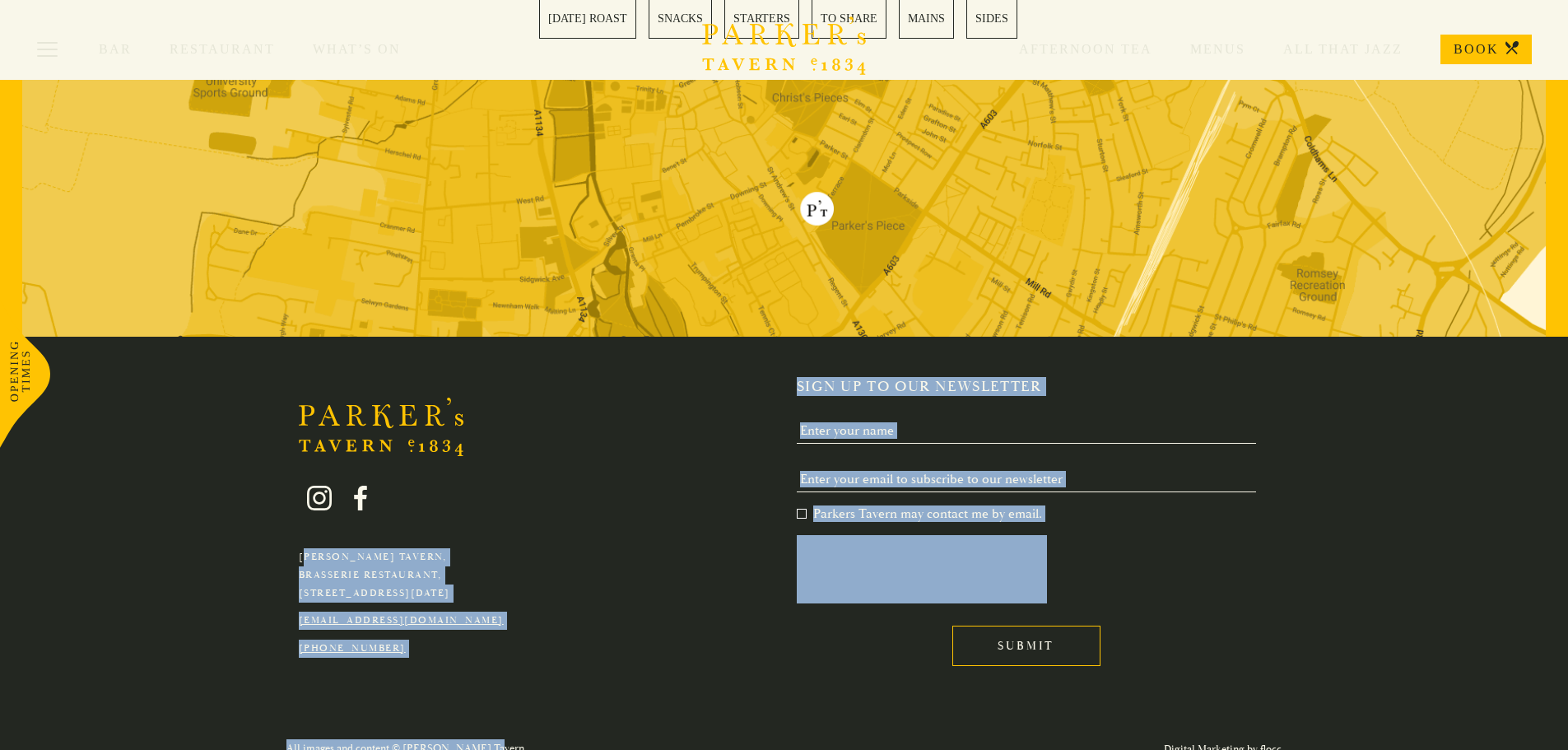
drag, startPoint x: 279, startPoint y: 386, endPoint x: 604, endPoint y: 717, distance: 463.9
click at [604, 717] on footer "Parker's Tavern, Brasserie Restaurant, Regent Street, Cambridge, CB2 1AD hello@…" at bounding box center [784, 424] width 1568 height 690
click at [604, 729] on div "All images and content © Parker's Tavern Digital Marketing by flocc" at bounding box center [784, 749] width 1152 height 41
drag, startPoint x: 604, startPoint y: 717, endPoint x: 230, endPoint y: 375, distance: 506.8
click at [230, 375] on footer "Parker's Tavern, Brasserie Restaurant, Regent Street, Cambridge, CB2 1AD hello@…" at bounding box center [784, 424] width 1568 height 690
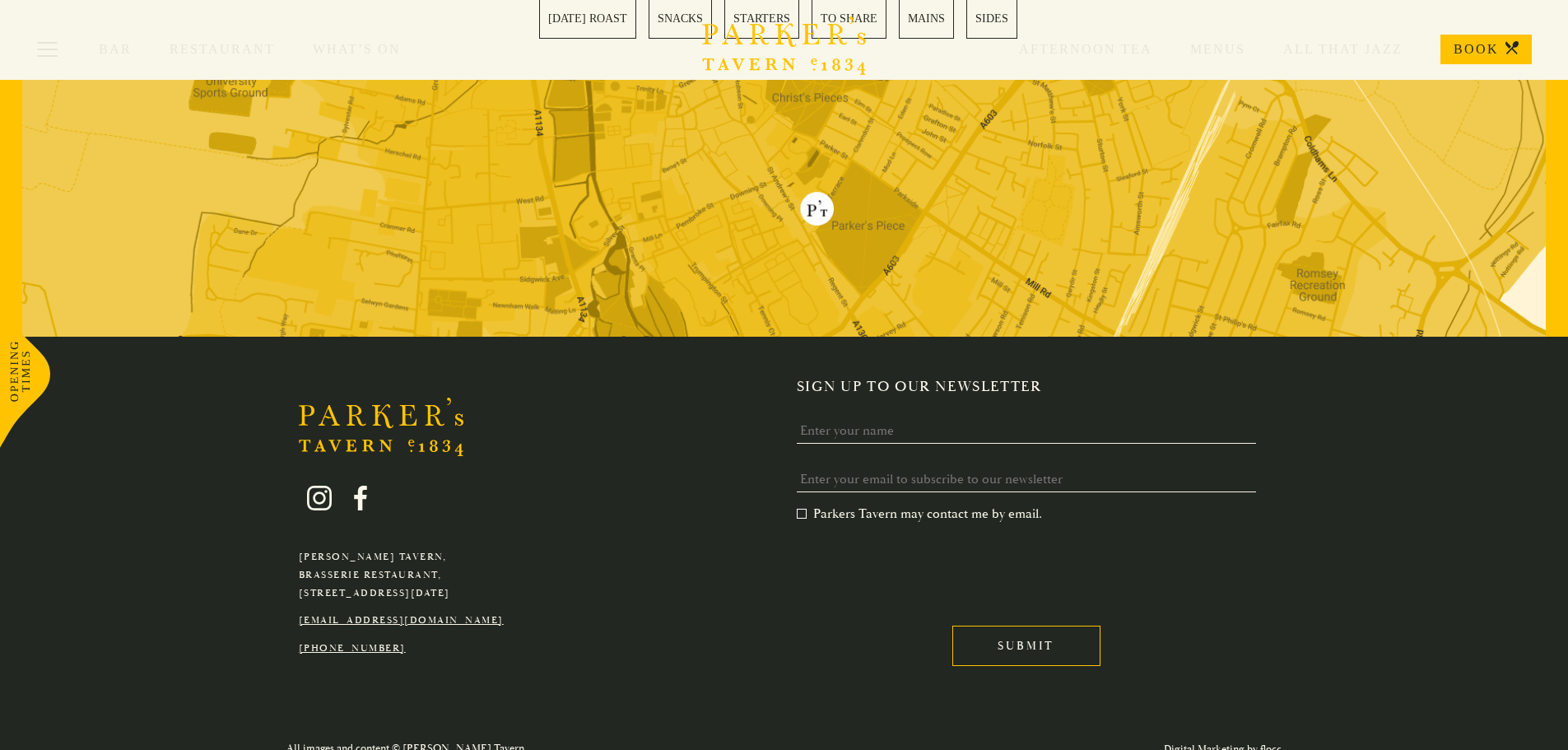
click at [229, 378] on div "Parker's Tavern, Brasserie Restaurant, Regent Street, Cambridge, CB2 1AD hello@…" at bounding box center [784, 533] width 1152 height 311
drag, startPoint x: 229, startPoint y: 357, endPoint x: 522, endPoint y: 664, distance: 424.4
click at [522, 664] on div "Parker's Tavern, Brasserie Restaurant, Regent Street, Cambridge, CB2 1AD hello@…" at bounding box center [784, 533] width 1152 height 311
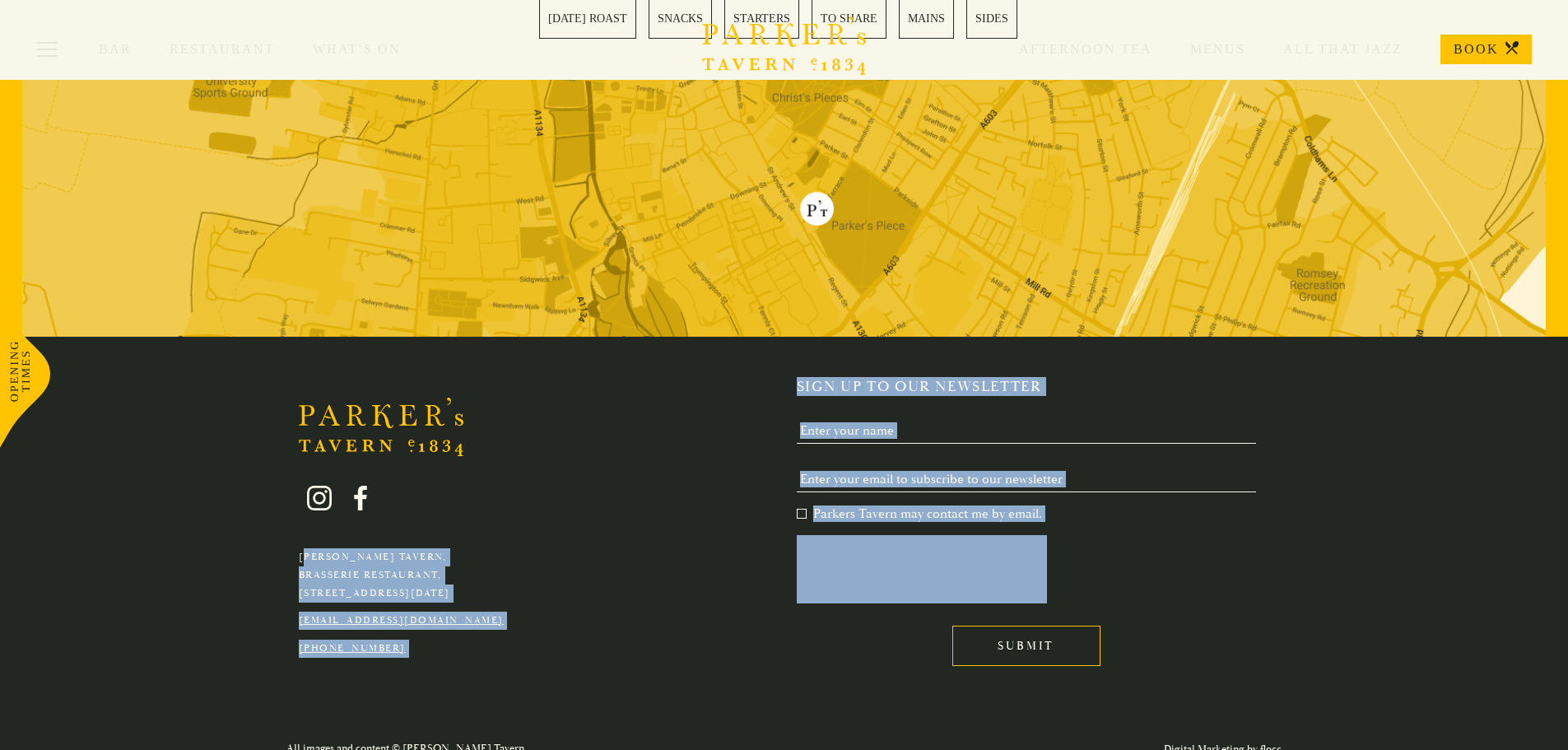
drag, startPoint x: 184, startPoint y: 366, endPoint x: 760, endPoint y: 700, distance: 665.8
click at [760, 700] on div "Parker's Tavern, Brasserie Restaurant, Regent Street, Cambridge, CB2 1AD hello@…" at bounding box center [784, 533] width 1568 height 393
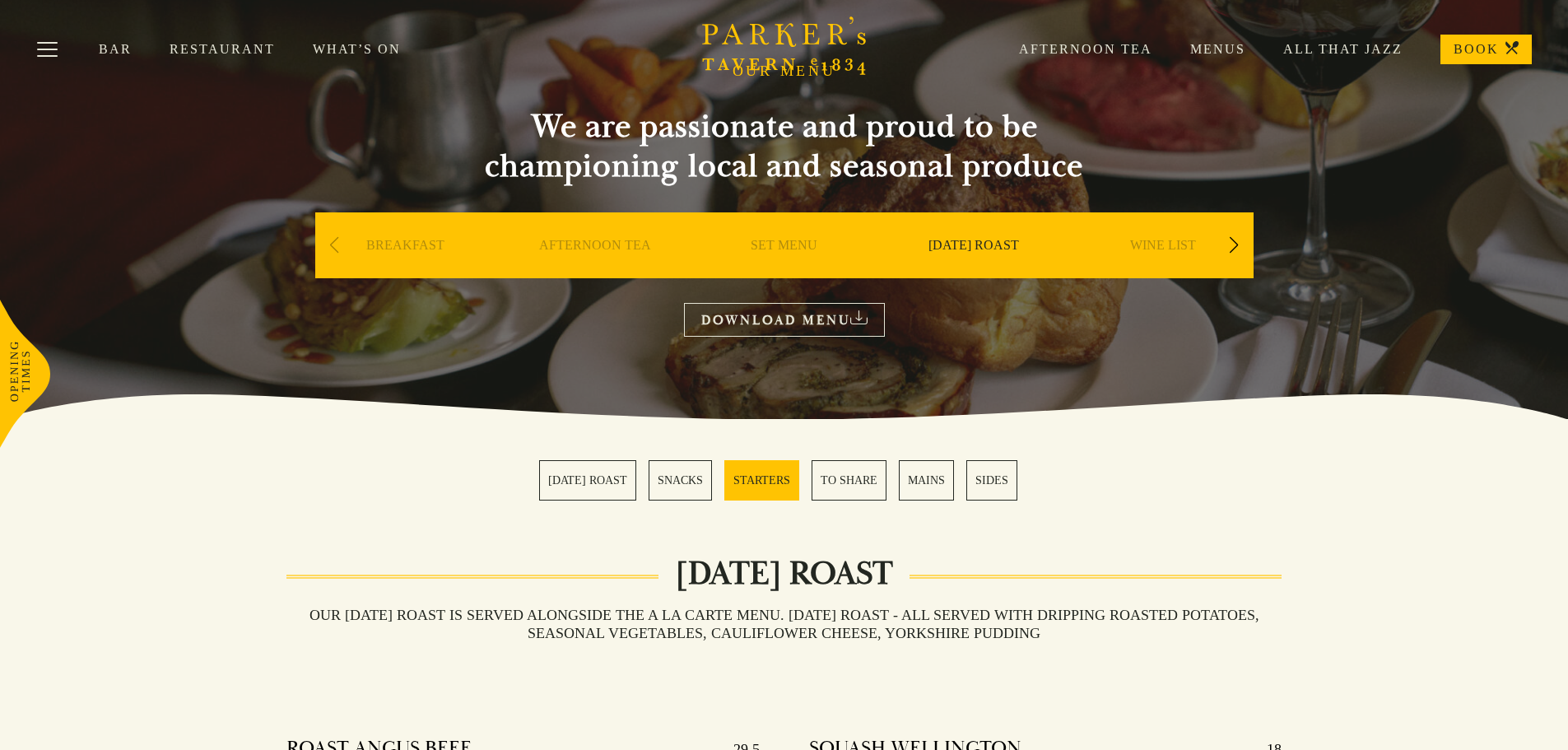
scroll to position [0, 0]
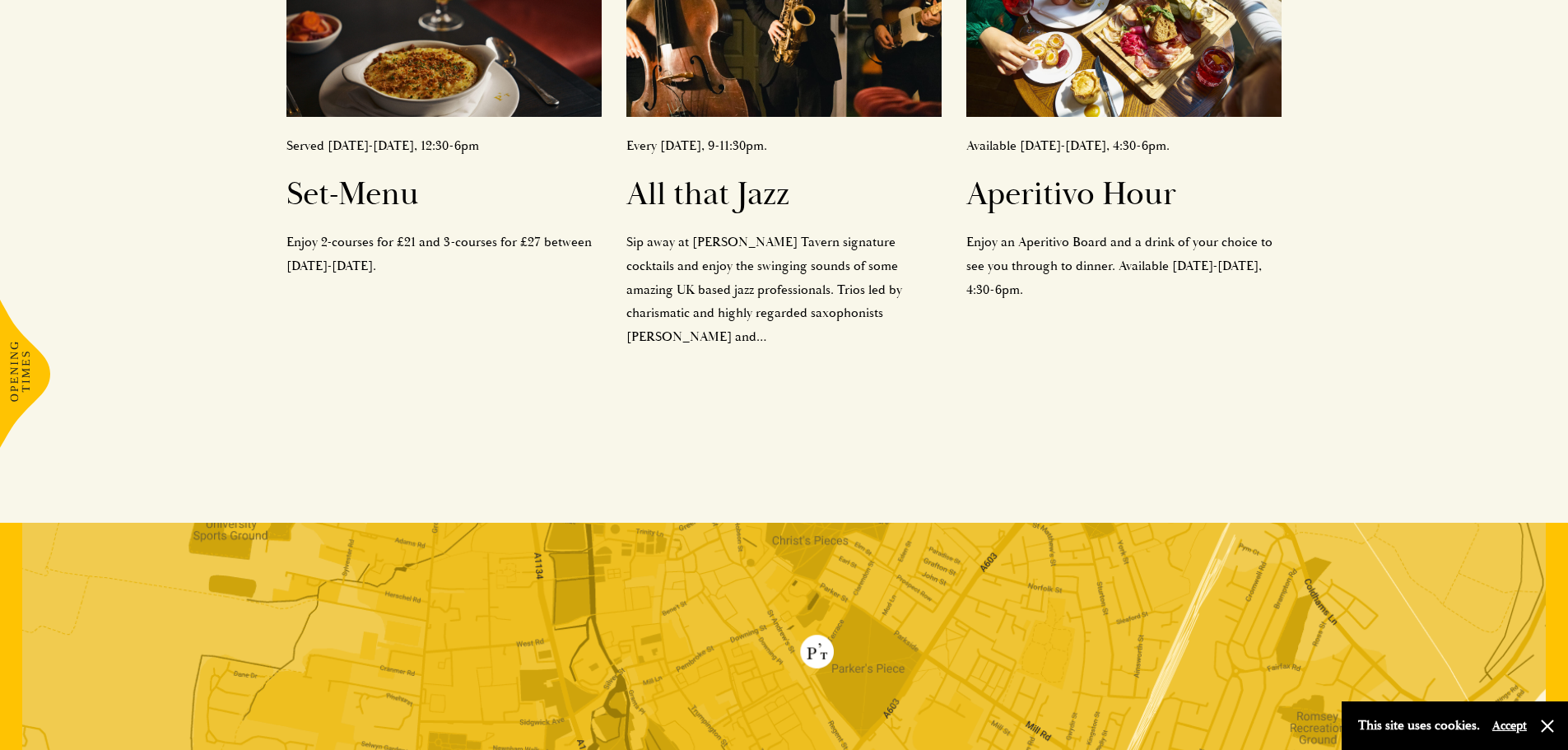
scroll to position [411, 0]
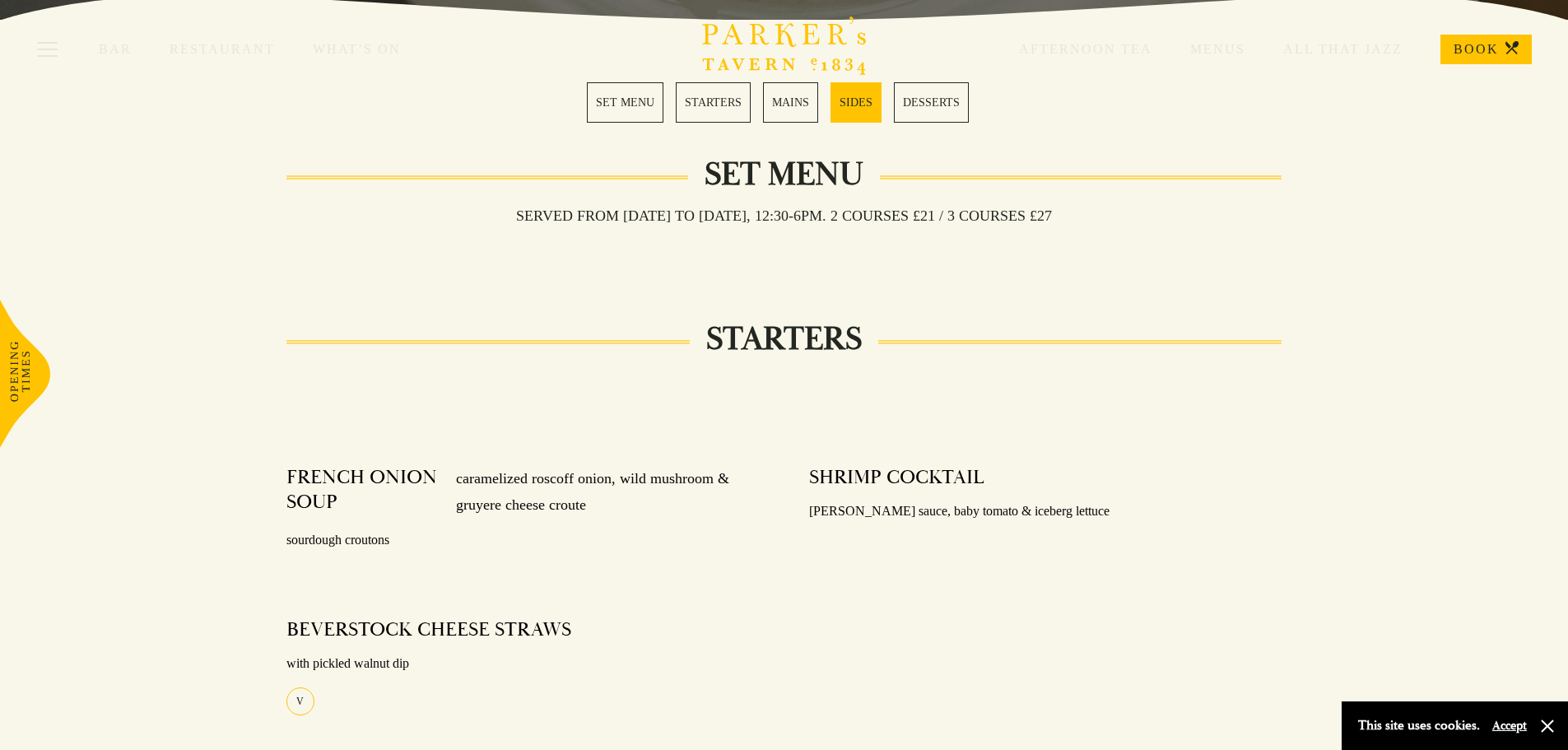
scroll to position [411, 0]
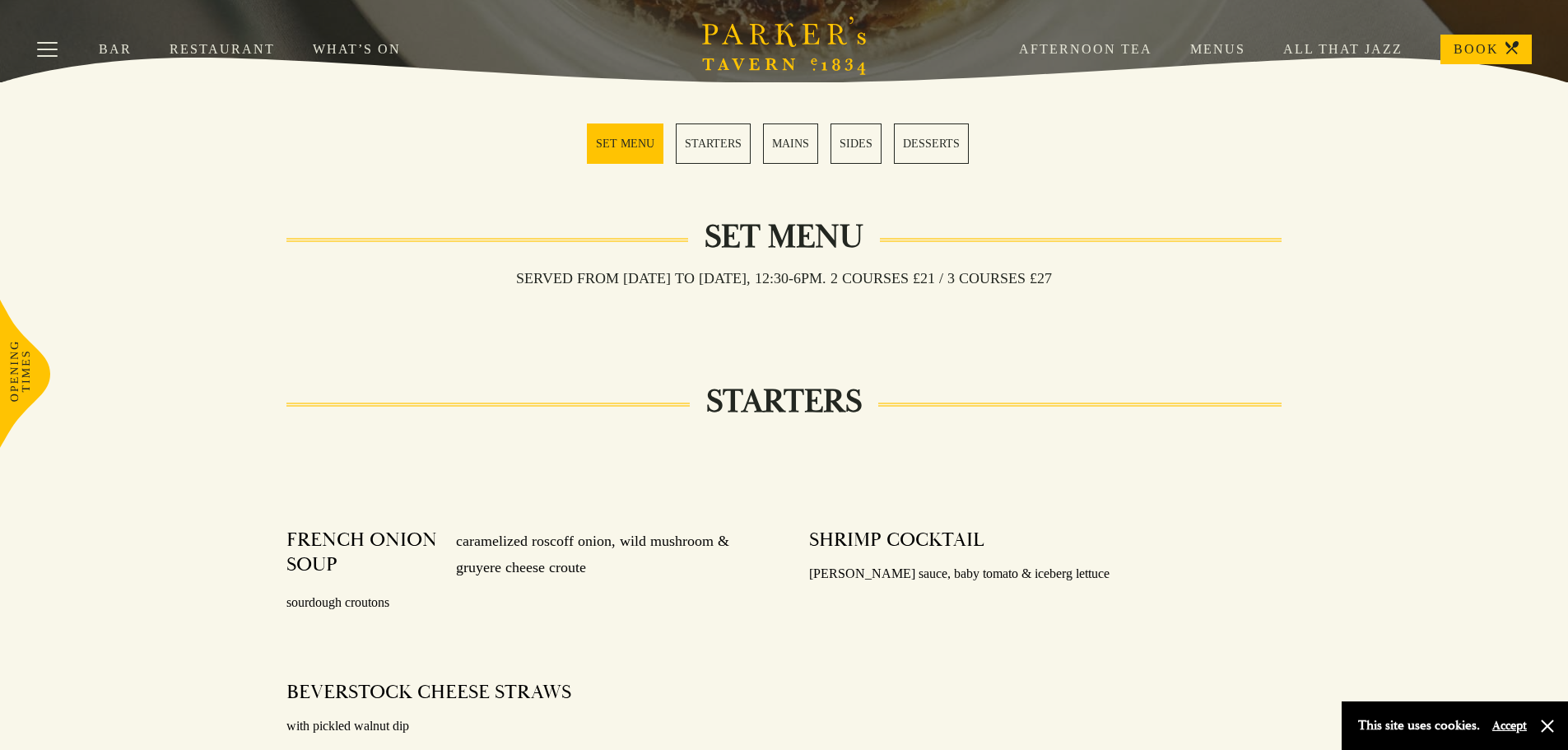
click at [802, 139] on link "MAINS" at bounding box center [791, 144] width 56 height 41
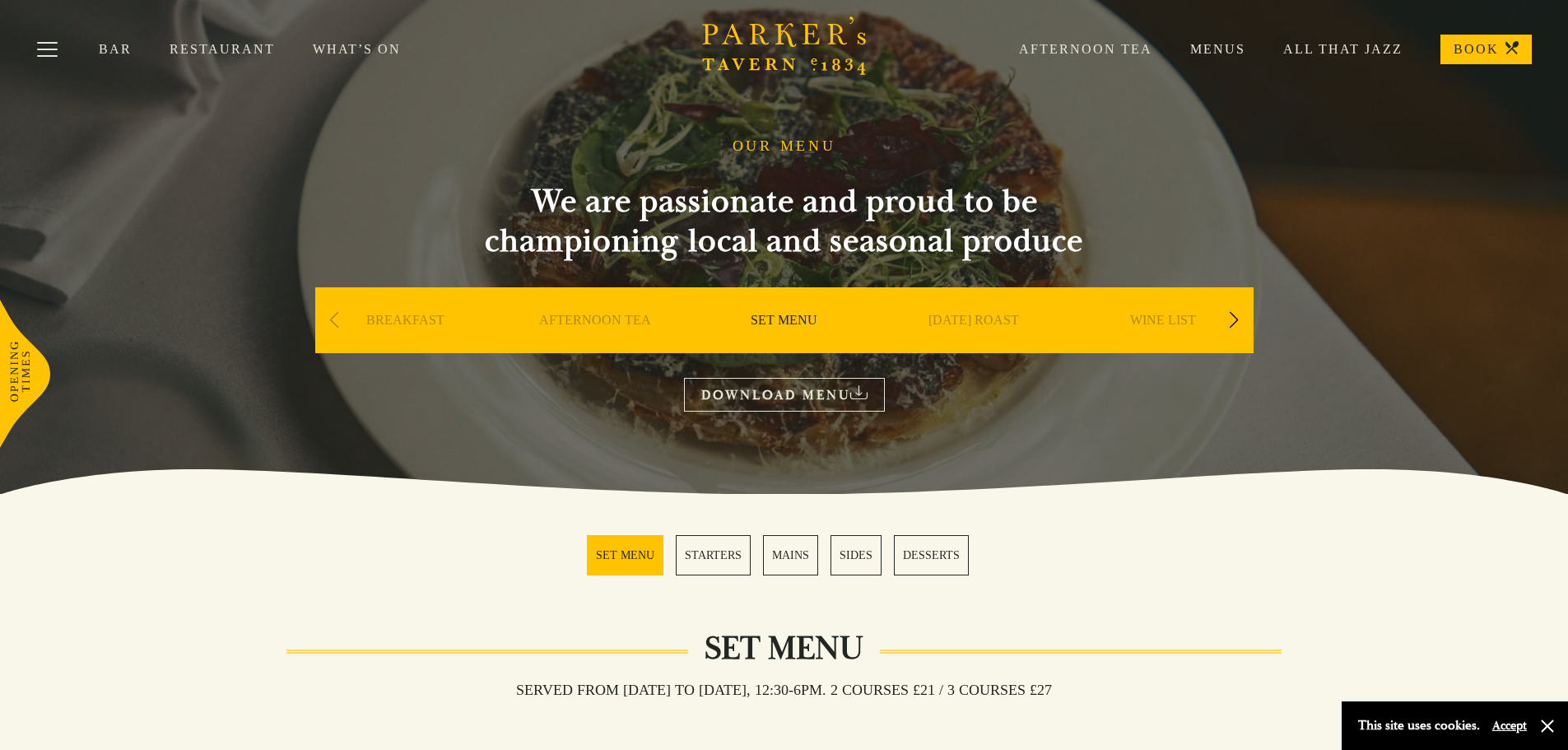
click at [772, 390] on link "DOWNLOAD MENU" at bounding box center [784, 394] width 201 height 34
click at [1230, 321] on div "Next slide" at bounding box center [1234, 319] width 22 height 36
click at [1231, 321] on div "Next slide" at bounding box center [1234, 319] width 22 height 36
click at [1232, 321] on div "Next slide" at bounding box center [1234, 319] width 22 height 36
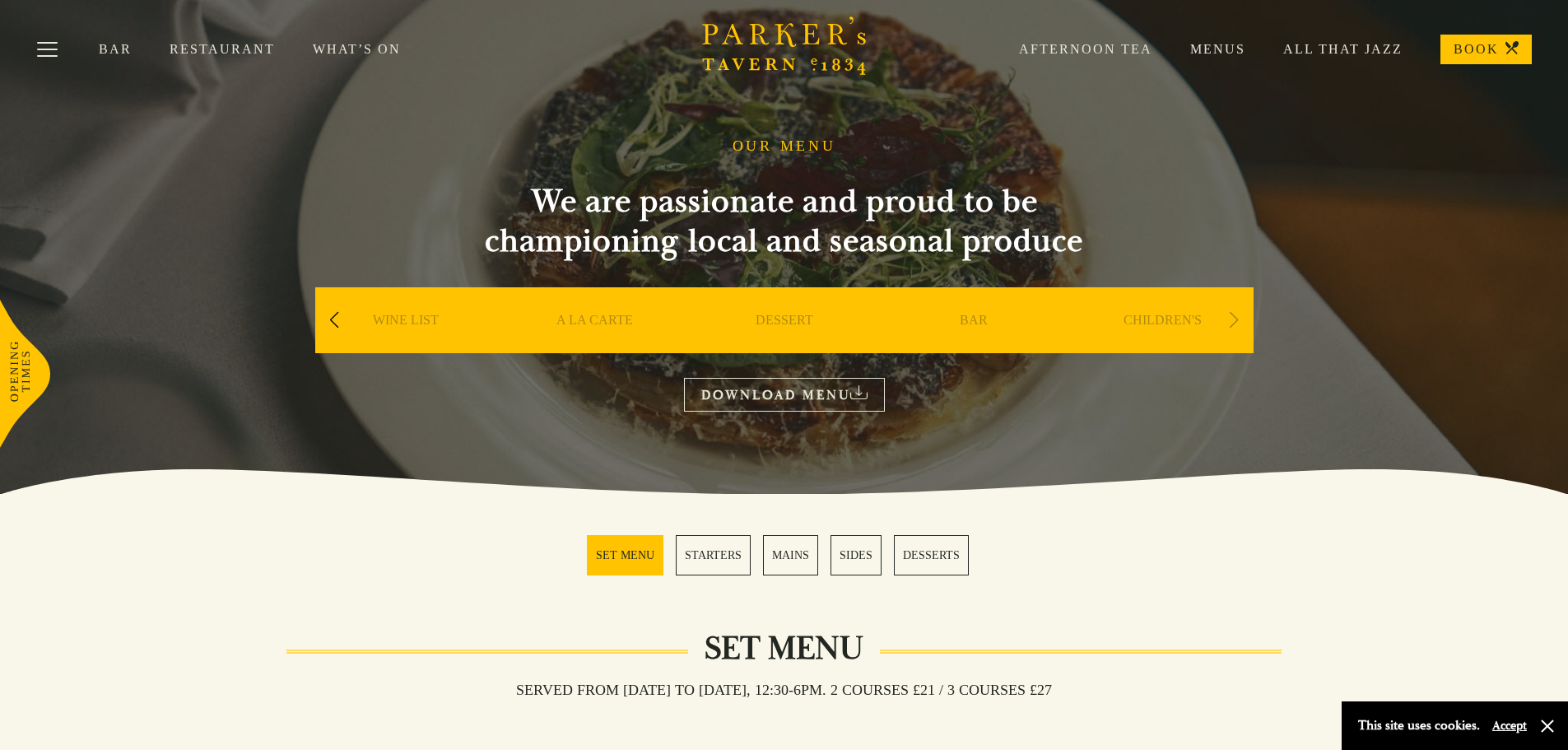
click at [1232, 321] on div "Next slide" at bounding box center [1234, 319] width 22 height 36
click at [1237, 314] on div "Next slide" at bounding box center [1234, 319] width 22 height 36
click at [1232, 318] on div "Next slide" at bounding box center [1234, 319] width 22 height 36
click at [1231, 318] on div "Next slide" at bounding box center [1234, 319] width 22 height 36
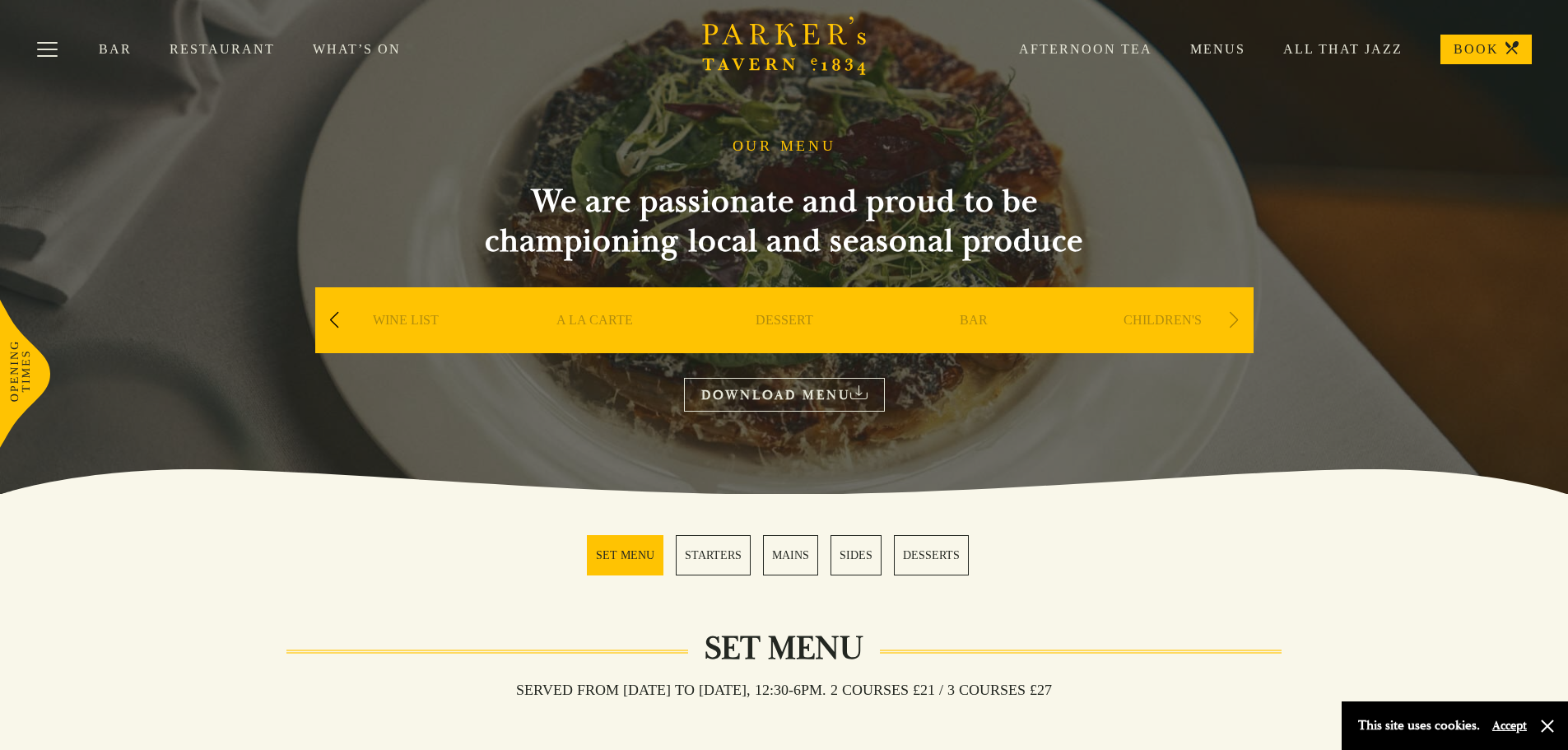
click at [1231, 318] on div "Next slide" at bounding box center [1234, 319] width 22 height 36
click at [1215, 45] on link "Menus" at bounding box center [1198, 49] width 93 height 17
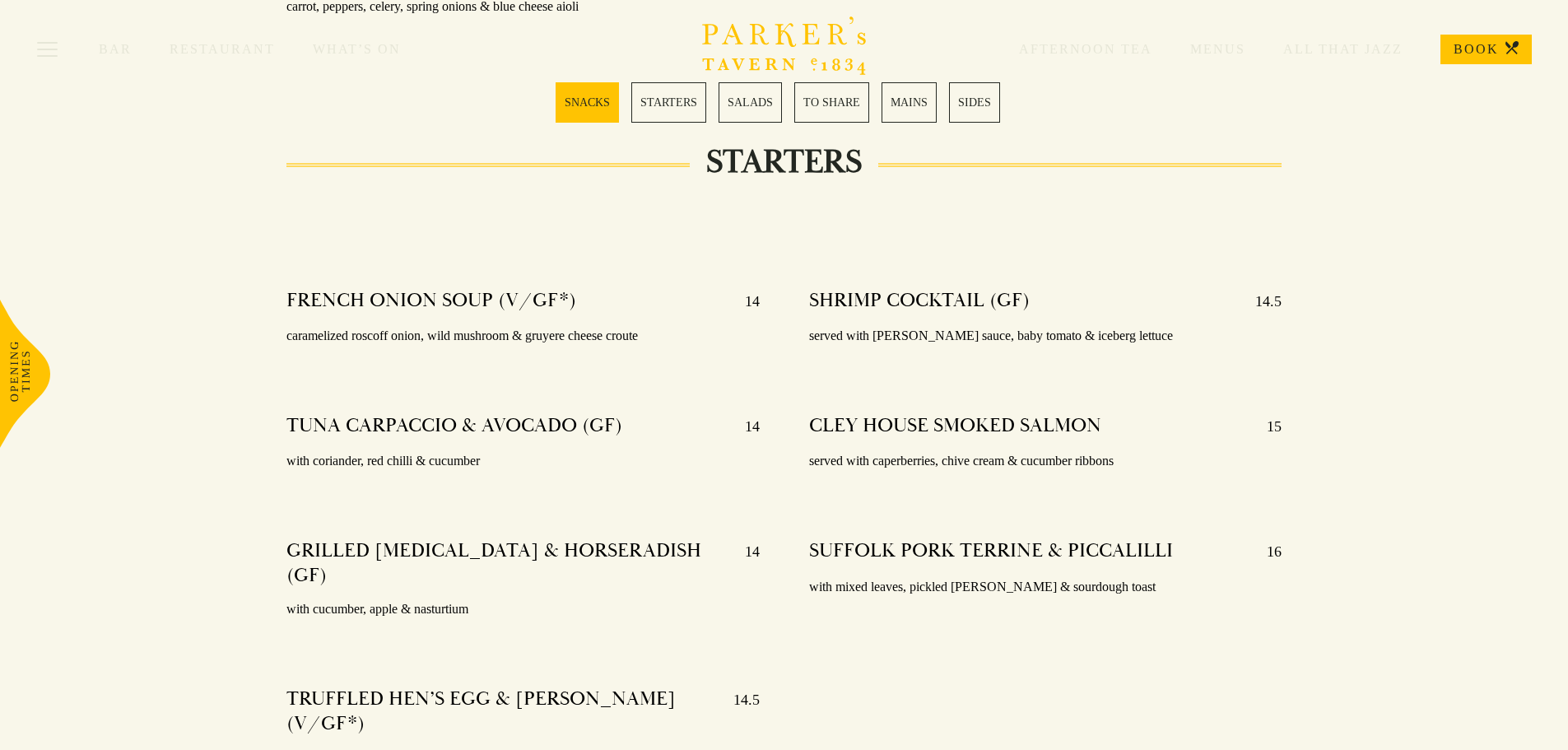
scroll to position [1234, 0]
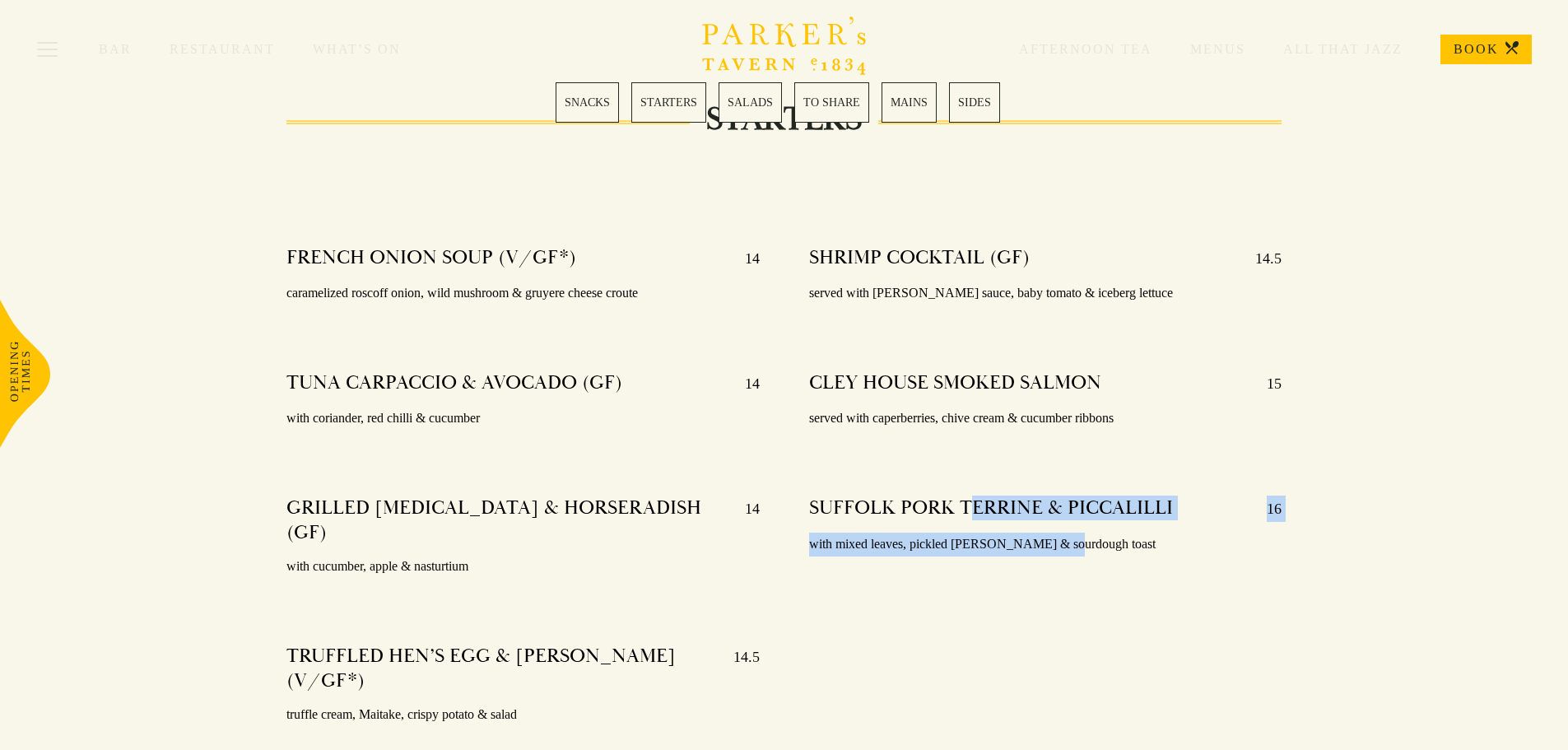
drag, startPoint x: 974, startPoint y: 502, endPoint x: 1057, endPoint y: 535, distance: 89.3
click at [1057, 535] on div "SUFFOLK PORK TERRINE & PICCALILLI 16 with mixed leaves, pickled [PERSON_NAME] &…" at bounding box center [1046, 526] width 473 height 84
click at [1058, 537] on p "with mixed leaves, pickled [PERSON_NAME] & sourdough toast" at bounding box center [1046, 544] width 473 height 24
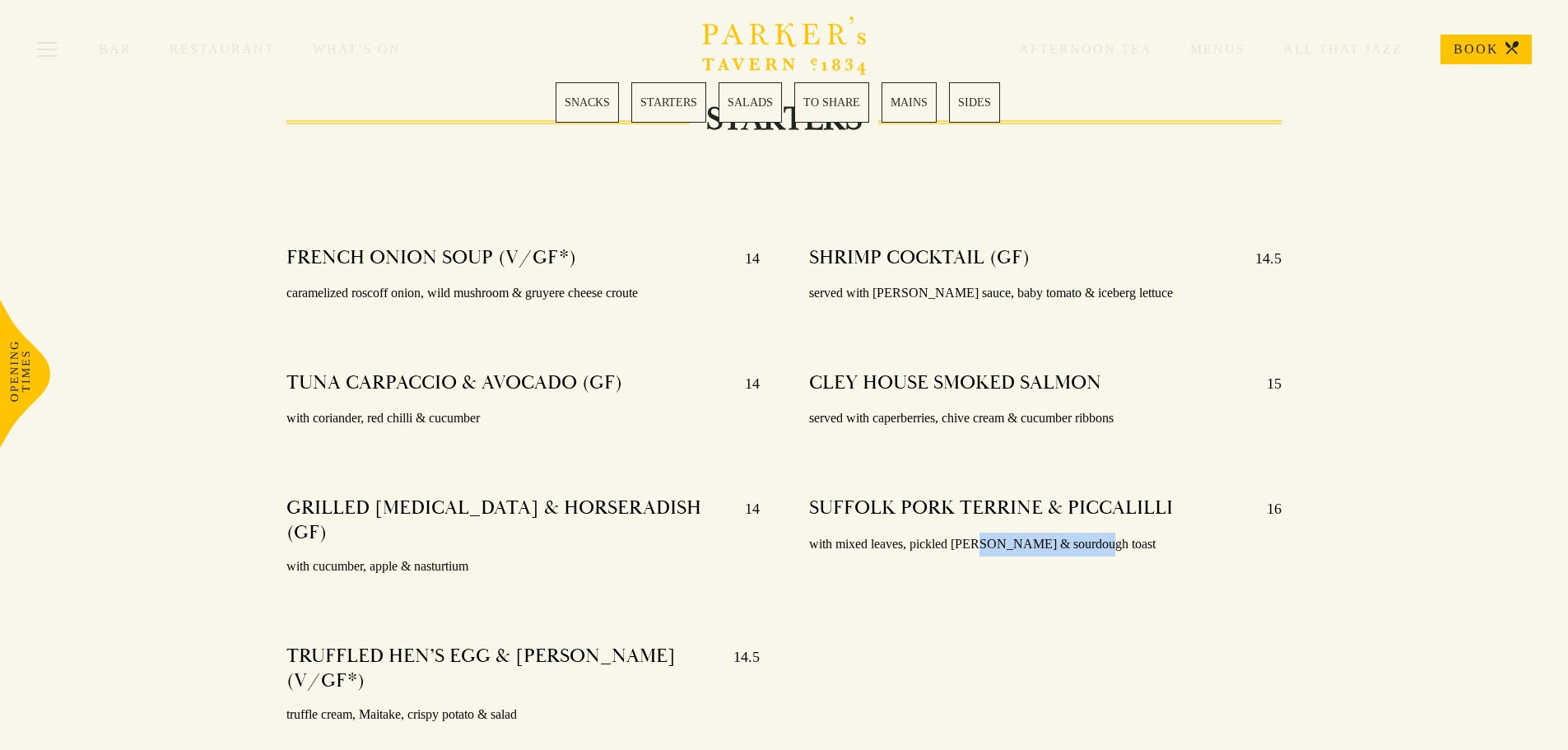
drag, startPoint x: 974, startPoint y: 537, endPoint x: 1081, endPoint y: 556, distance: 108.7
click at [1081, 556] on div "SUFFOLK PORK TERRINE & PICCALILLI 16 with mixed leaves, pickled [PERSON_NAME] &…" at bounding box center [1046, 526] width 473 height 84
click at [1081, 556] on div at bounding box center [1046, 562] width 473 height 12
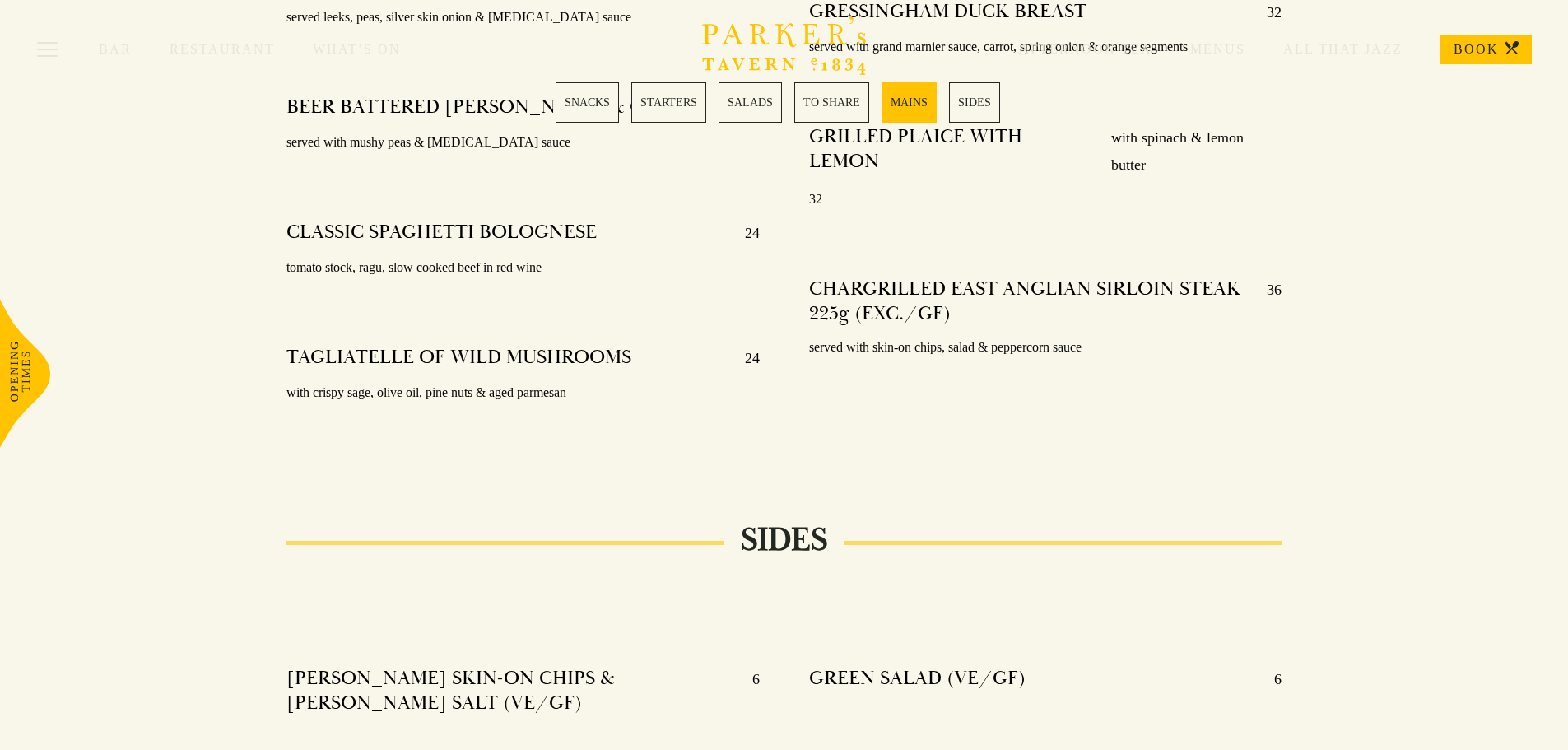
scroll to position [3147, 0]
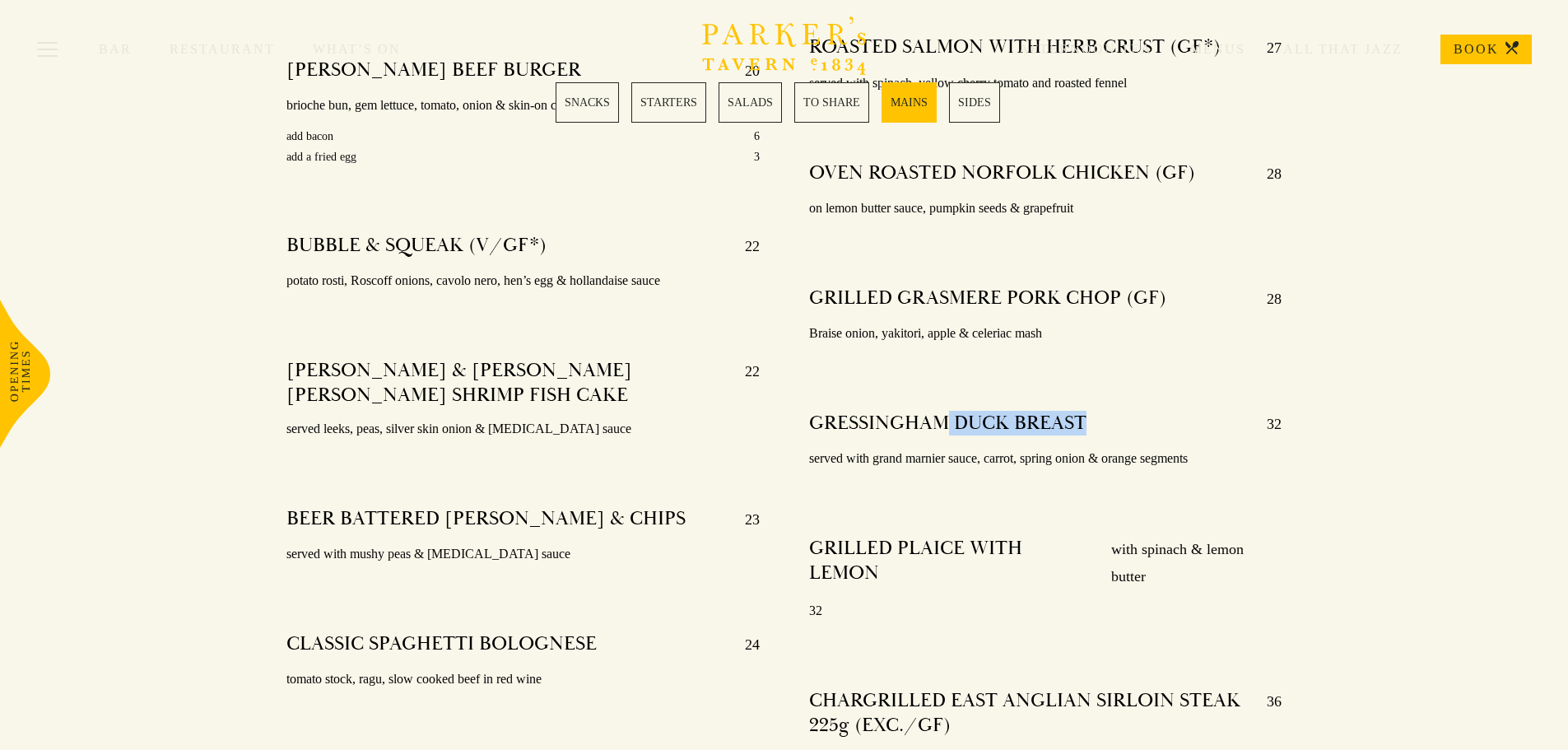
drag, startPoint x: 941, startPoint y: 399, endPoint x: 1112, endPoint y: 402, distance: 171.0
click at [1112, 410] on div "GRESSINGHAM DUCK BREAST 32" at bounding box center [1046, 424] width 473 height 26
drag, startPoint x: 1074, startPoint y: 431, endPoint x: 1122, endPoint y: 445, distance: 50.0
click at [1122, 447] on p "served with grand marnier sauce, carrot, spring onion & orange segments" at bounding box center [1046, 459] width 473 height 24
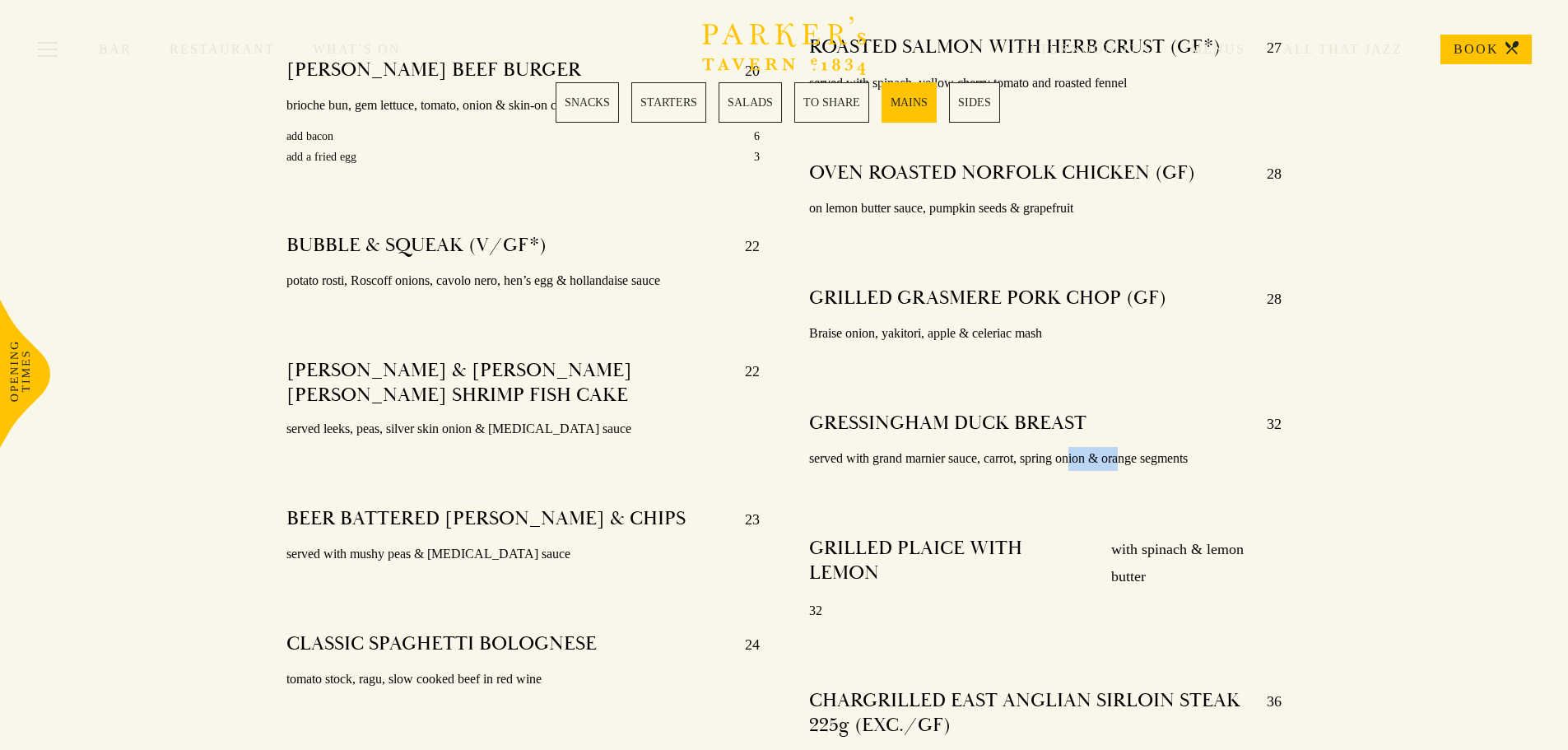
click at [1122, 447] on p "served with grand marnier sauce, carrot, spring onion & orange segments" at bounding box center [1046, 459] width 473 height 24
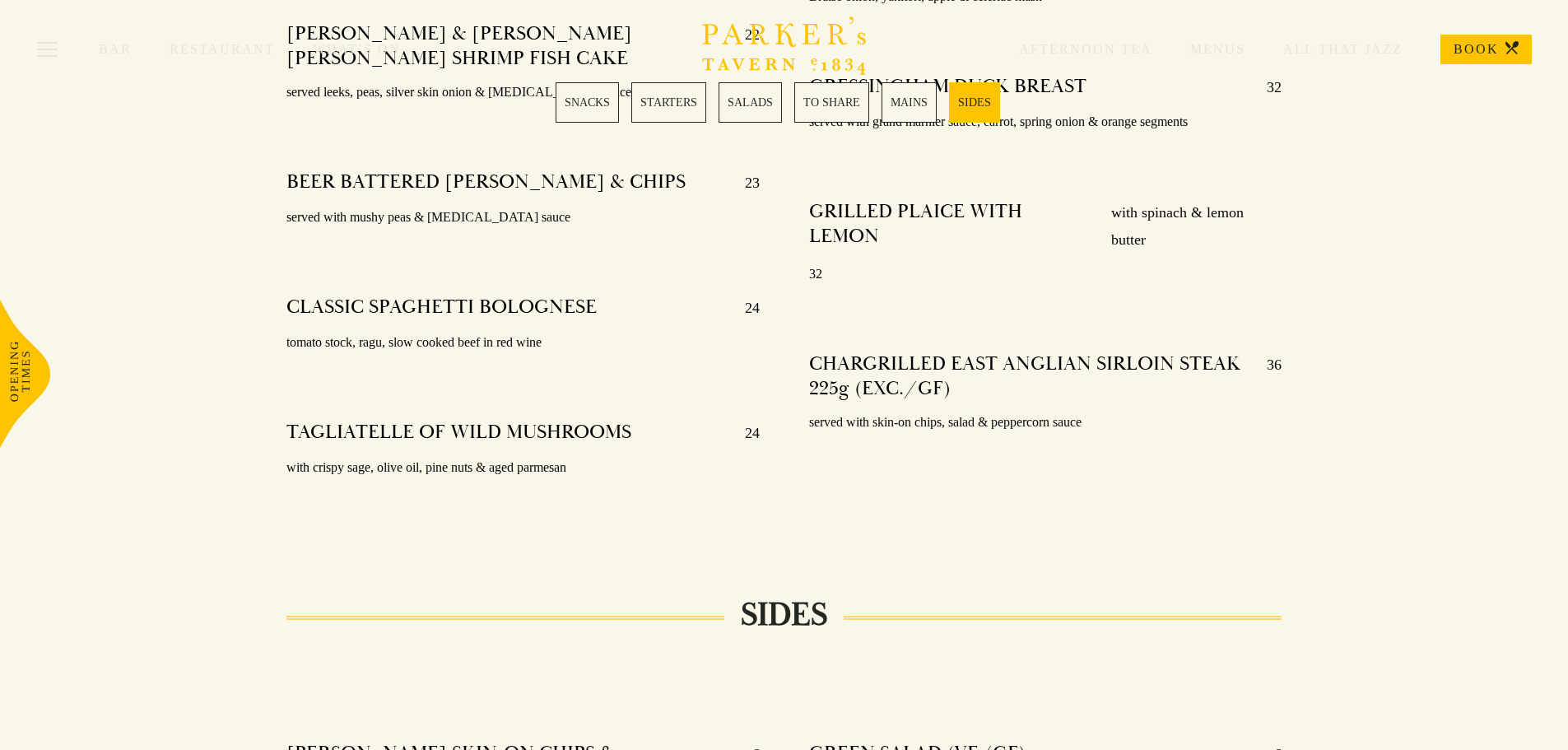
scroll to position [3559, 0]
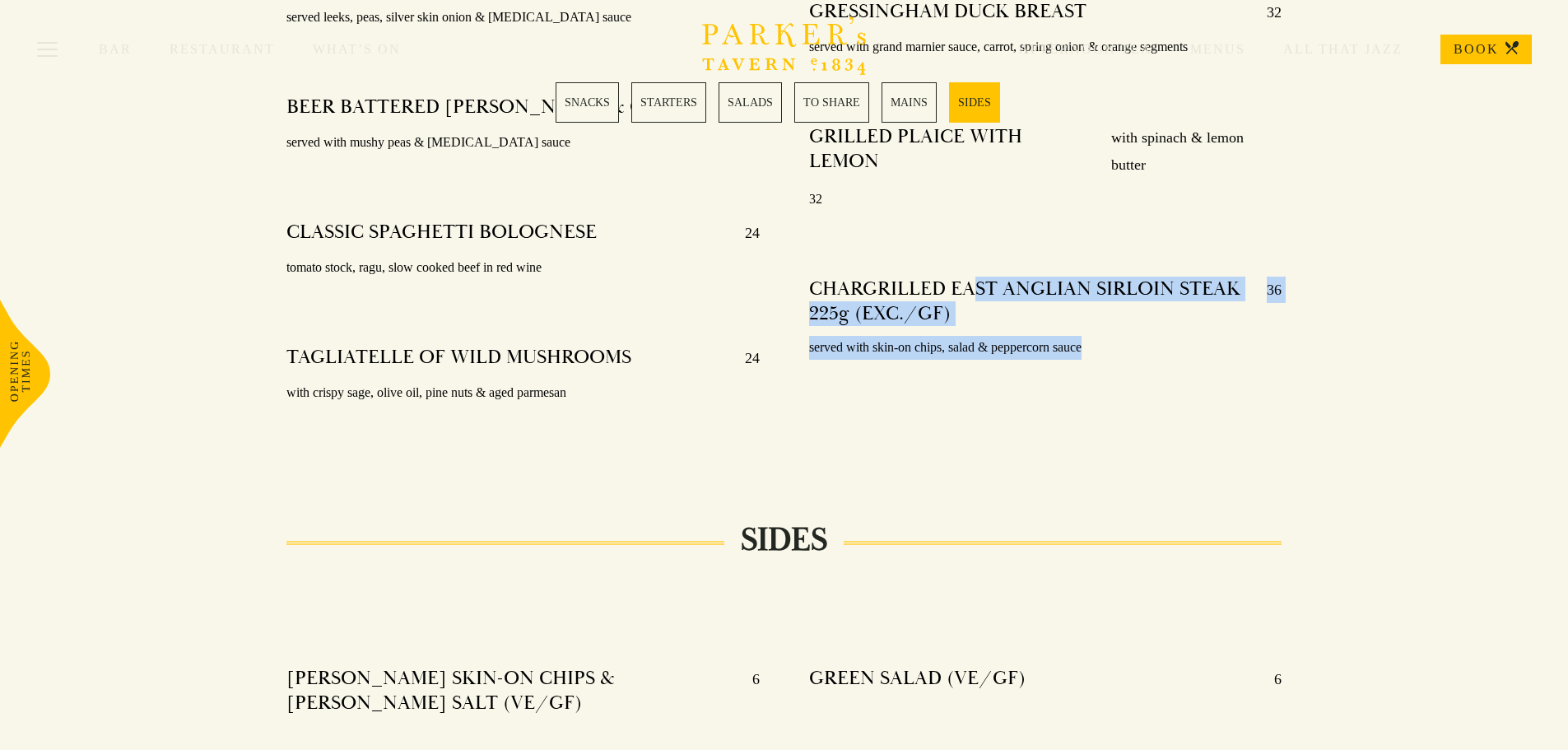
drag, startPoint x: 1051, startPoint y: 249, endPoint x: 1109, endPoint y: 288, distance: 69.9
click at [1109, 287] on div "CHARGRILLED EAST ANGLIAN SIRLOIN STEAK 225g (EXC./GF) 36 served with skin-on ch…" at bounding box center [1046, 318] width 473 height 107
click at [1109, 336] on p "served with skin-on chips, salad & peppercorn sauce" at bounding box center [1046, 348] width 473 height 24
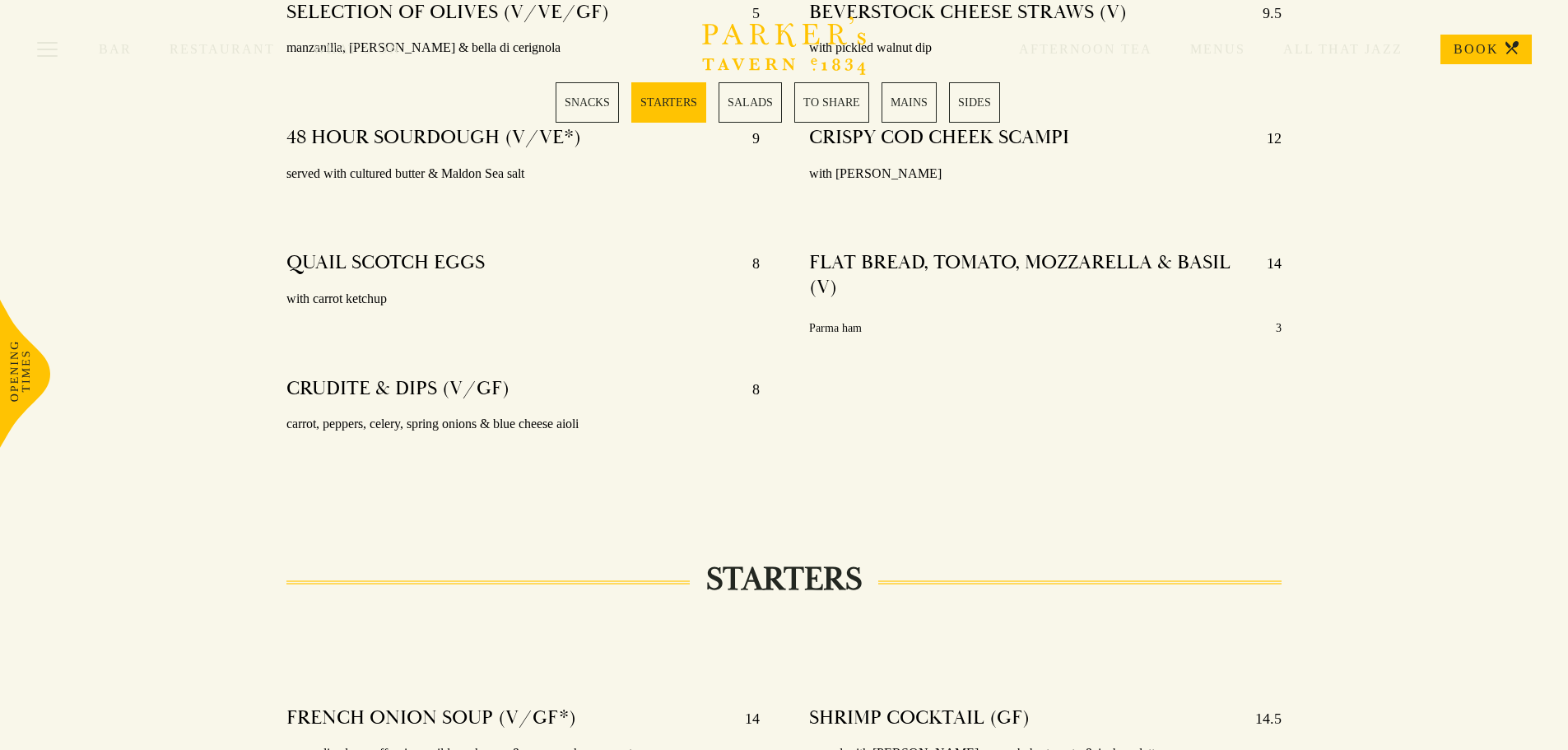
scroll to position [0, 0]
